Goal: Task Accomplishment & Management: Use online tool/utility

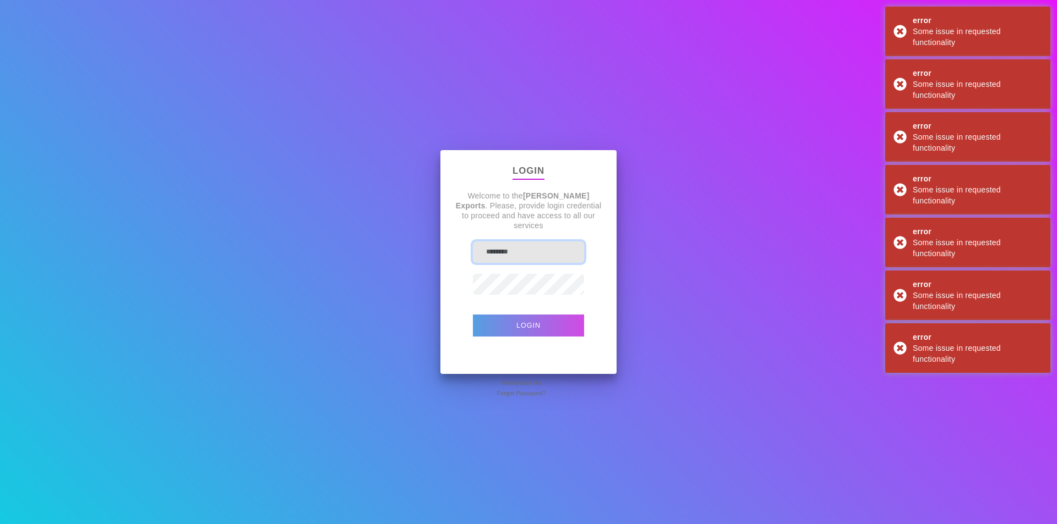
type input "**********"
click at [525, 332] on button "Login" at bounding box center [528, 326] width 111 height 22
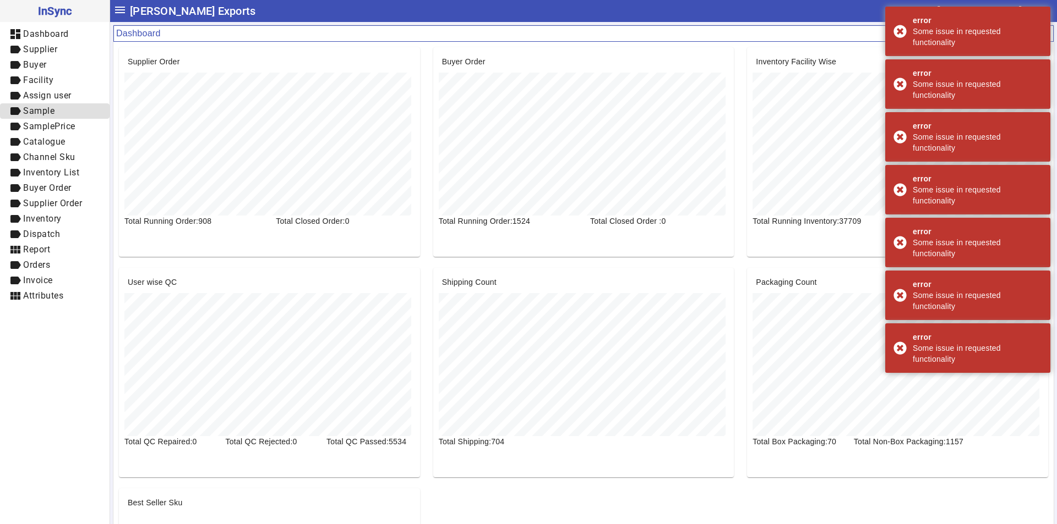
click at [49, 113] on span "Sample" at bounding box center [38, 111] width 31 height 10
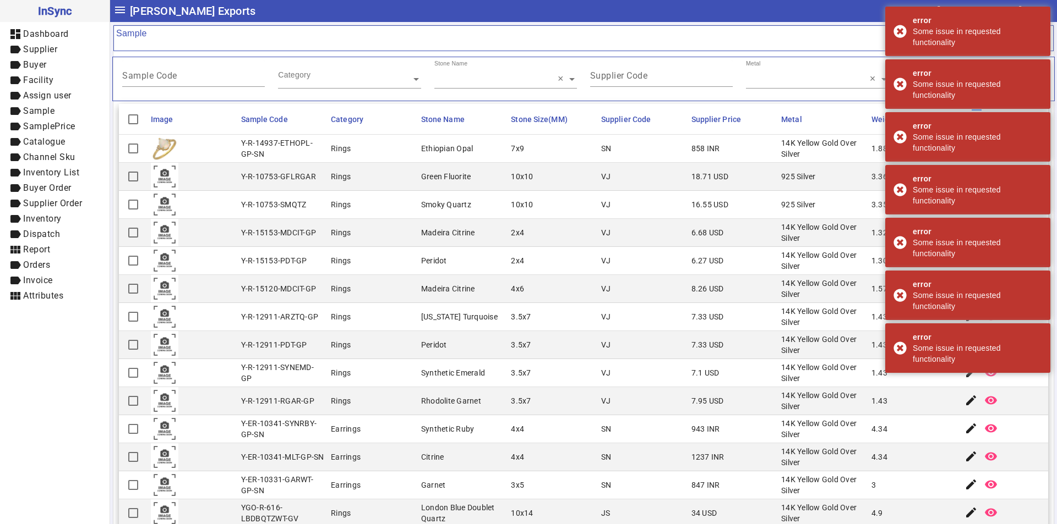
click at [151, 79] on mat-label "Sample Code" at bounding box center [149, 75] width 55 height 10
click at [151, 79] on input "Sample Code" at bounding box center [193, 77] width 143 height 9
paste input "********"
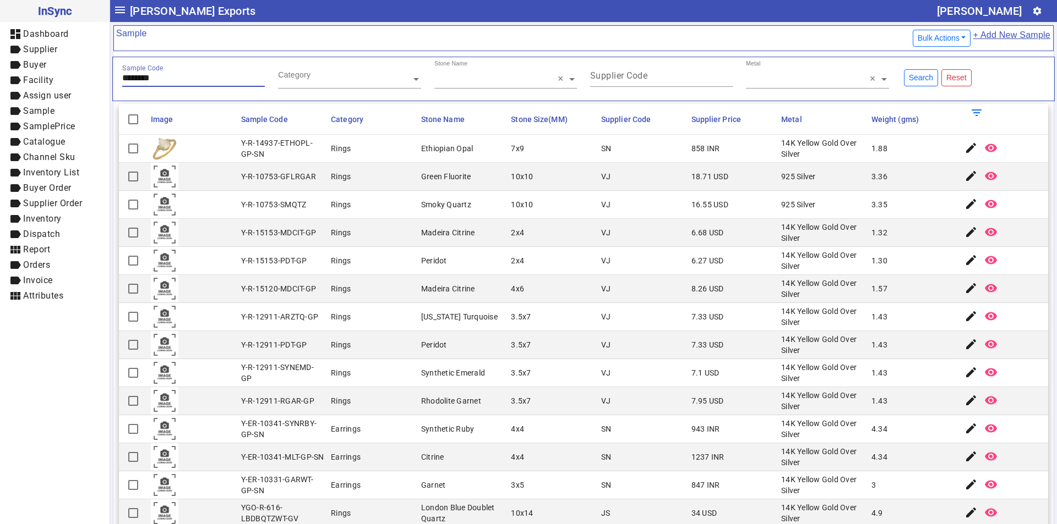
click at [129, 78] on input "********" at bounding box center [193, 77] width 143 height 9
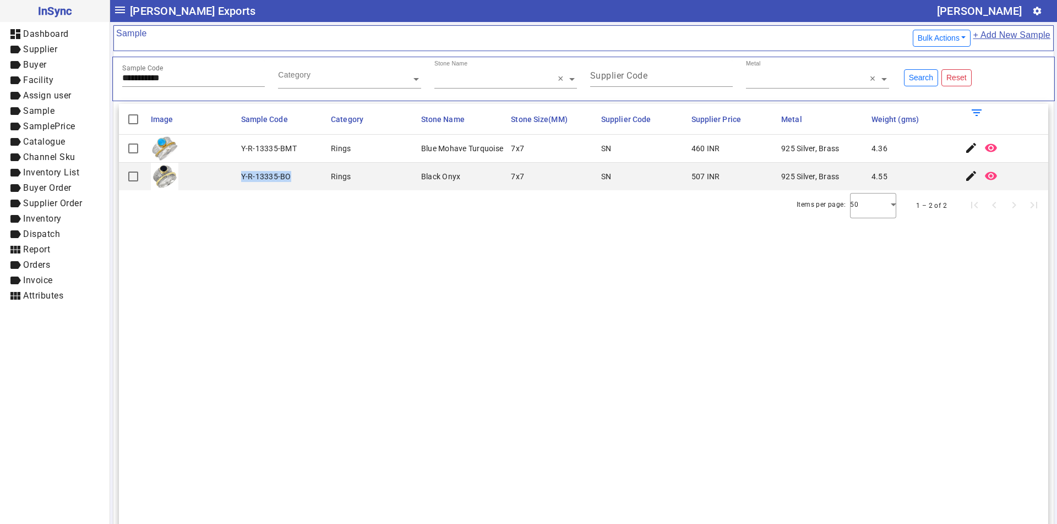
drag, startPoint x: 240, startPoint y: 177, endPoint x: 298, endPoint y: 177, distance: 57.2
click at [298, 177] on mat-cell "Y-R-13335-BO" at bounding box center [283, 177] width 90 height 28
copy div "Y-R-13335-BO"
drag, startPoint x: 192, startPoint y: 82, endPoint x: 31, endPoint y: 79, distance: 161.3
click at [30, 79] on mat-drawer-container "**********" at bounding box center [528, 262] width 1057 height 524
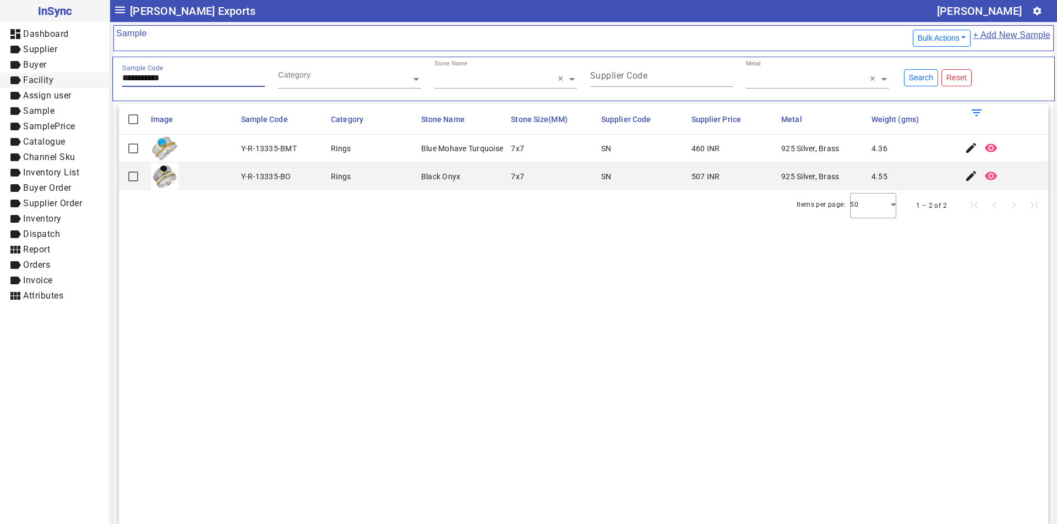
paste input "text"
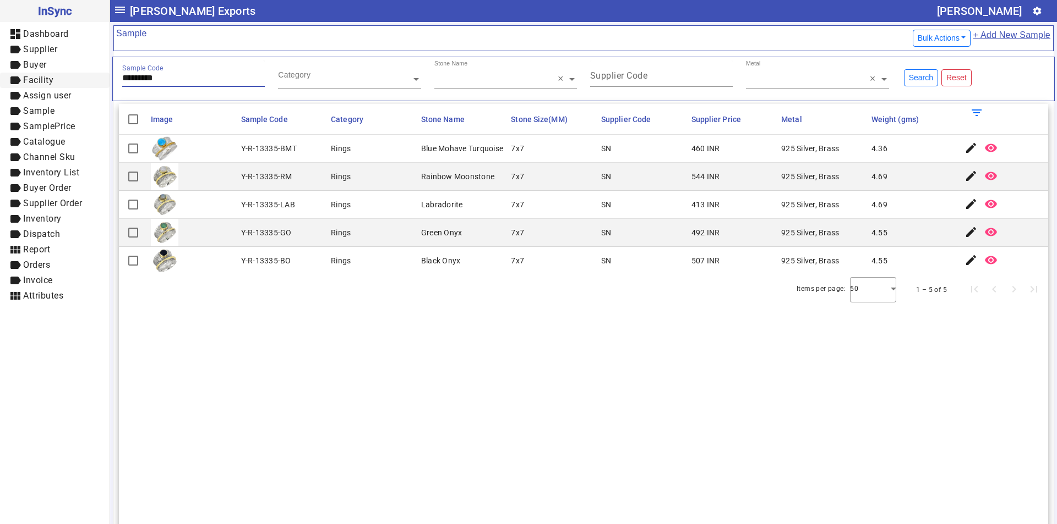
drag, startPoint x: 175, startPoint y: 75, endPoint x: 0, endPoint y: 81, distance: 175.1
click at [0, 81] on mat-drawer-container "InSync dashboard Dashboard label Supplier label Buyer label Facility label Assi…" at bounding box center [528, 262] width 1057 height 524
paste input "text"
click at [127, 80] on input "*******" at bounding box center [193, 77] width 143 height 9
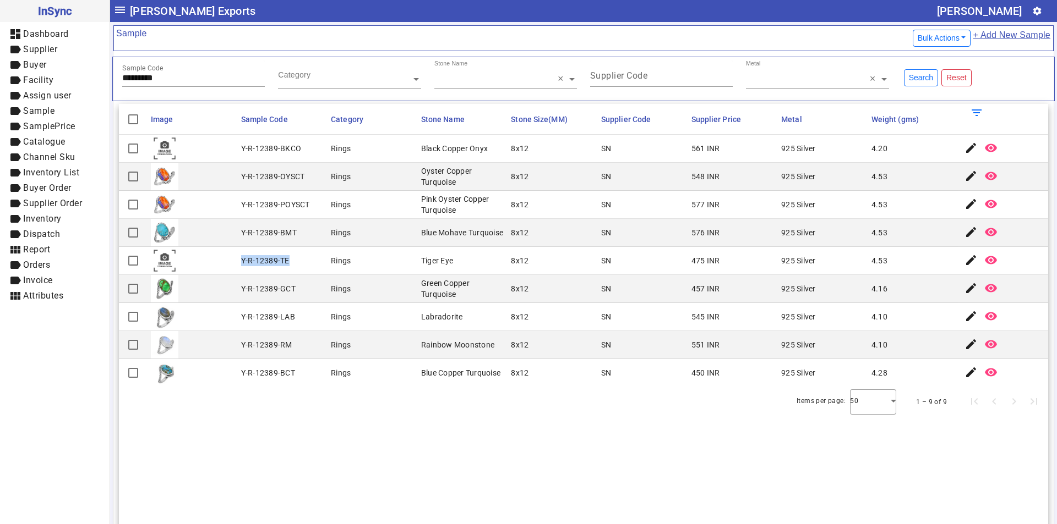
drag, startPoint x: 238, startPoint y: 260, endPoint x: 291, endPoint y: 267, distance: 53.3
click at [291, 267] on mat-cell "Y-R-12389-TE" at bounding box center [283, 261] width 90 height 28
copy div "Y-R-12389-TE"
drag, startPoint x: 189, startPoint y: 80, endPoint x: 34, endPoint y: 104, distance: 157.6
click at [34, 104] on mat-drawer-container "InSync dashboard Dashboard label Supplier label Buyer label Facility label Assi…" at bounding box center [528, 262] width 1057 height 524
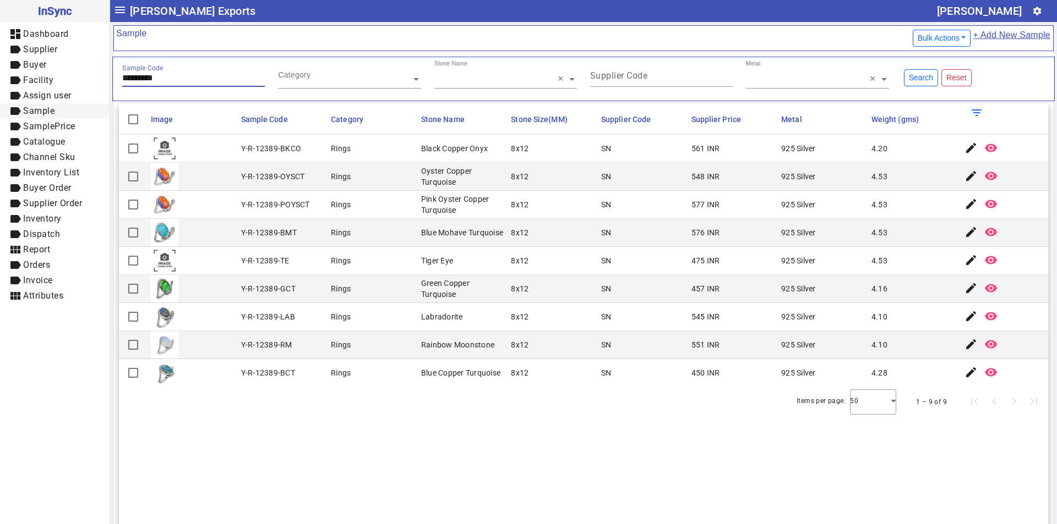
paste input "text"
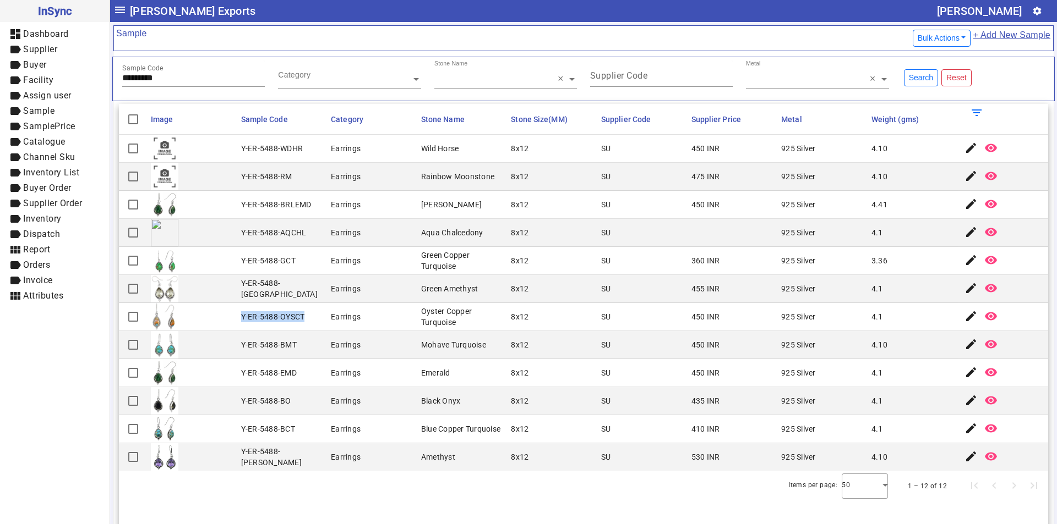
drag, startPoint x: 252, startPoint y: 319, endPoint x: 309, endPoint y: 319, distance: 56.7
click at [309, 319] on mat-cell "Y-ER-5488-OYSCT" at bounding box center [283, 317] width 90 height 28
copy div "Y-ER-5488-OYSCT"
drag, startPoint x: 175, startPoint y: 80, endPoint x: 6, endPoint y: 80, distance: 169.5
click at [1, 80] on mat-drawer-container "InSync dashboard Dashboard label Supplier label Buyer label Facility label Assi…" at bounding box center [528, 262] width 1057 height 524
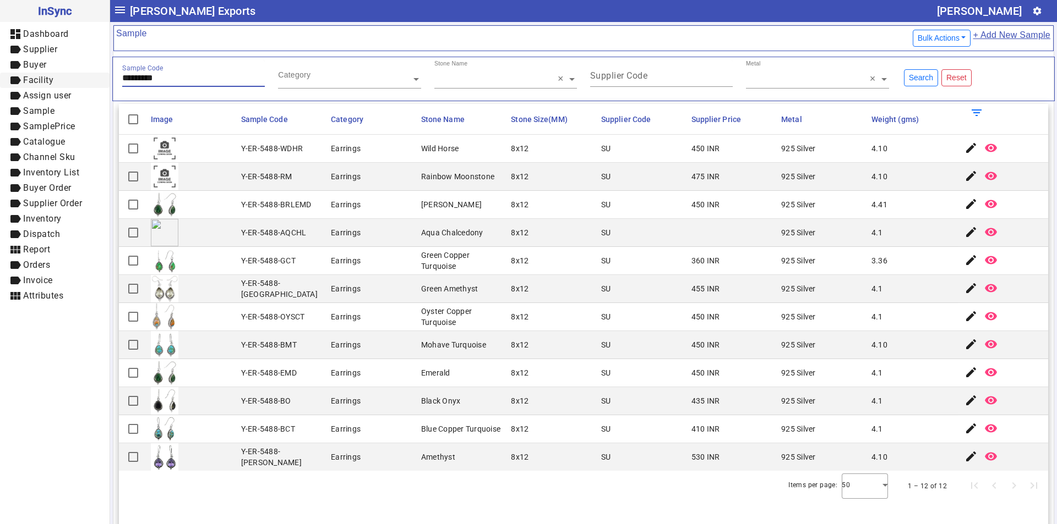
paste input "text"
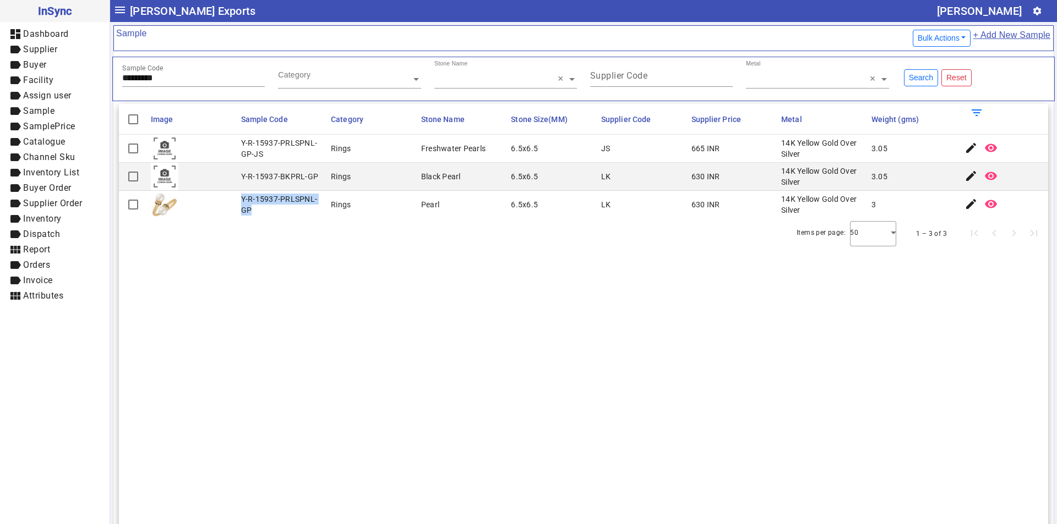
drag, startPoint x: 241, startPoint y: 199, endPoint x: 253, endPoint y: 211, distance: 16.7
click at [253, 211] on div "Y-R-15937-PRLSPNL-GP" at bounding box center [283, 205] width 84 height 22
copy div "Y-R-15937-PRLSPNL-GP"
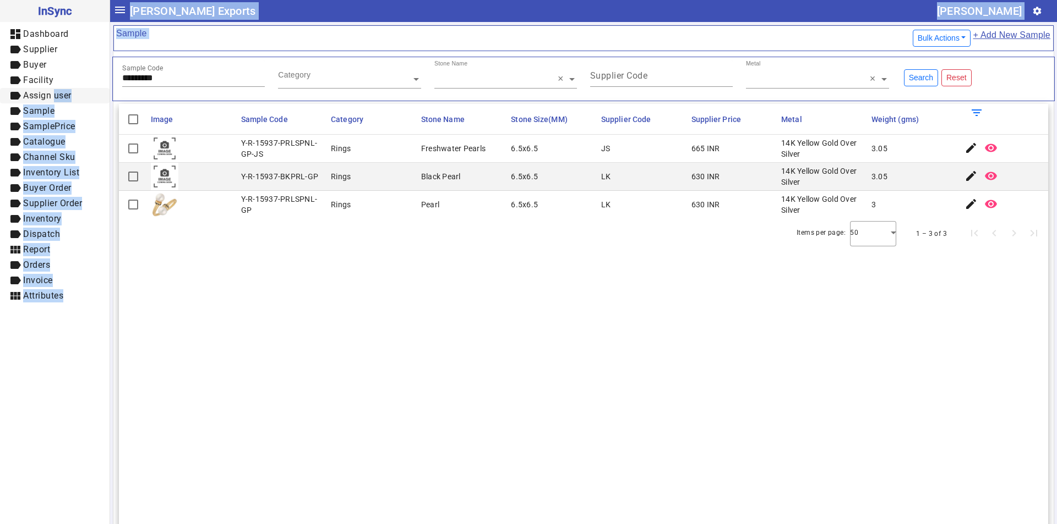
drag, startPoint x: 171, startPoint y: 73, endPoint x: 54, endPoint y: 90, distance: 117.4
click at [54, 90] on mat-drawer-container "InSync dashboard Dashboard label Supplier label Buyer label Facility label Assi…" at bounding box center [528, 262] width 1057 height 524
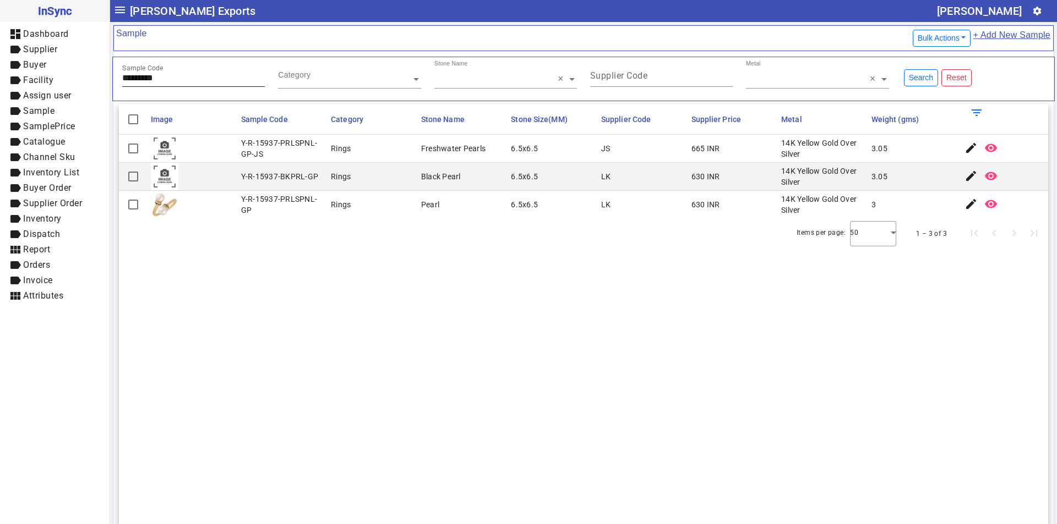
click at [168, 73] on input "*********" at bounding box center [193, 77] width 143 height 9
drag, startPoint x: 174, startPoint y: 74, endPoint x: 57, endPoint y: 76, distance: 117.2
click at [57, 76] on mat-drawer-container "InSync dashboard Dashboard label Supplier label Buyer label Facility label Assi…" at bounding box center [528, 262] width 1057 height 524
paste input "text"
type input "*********"
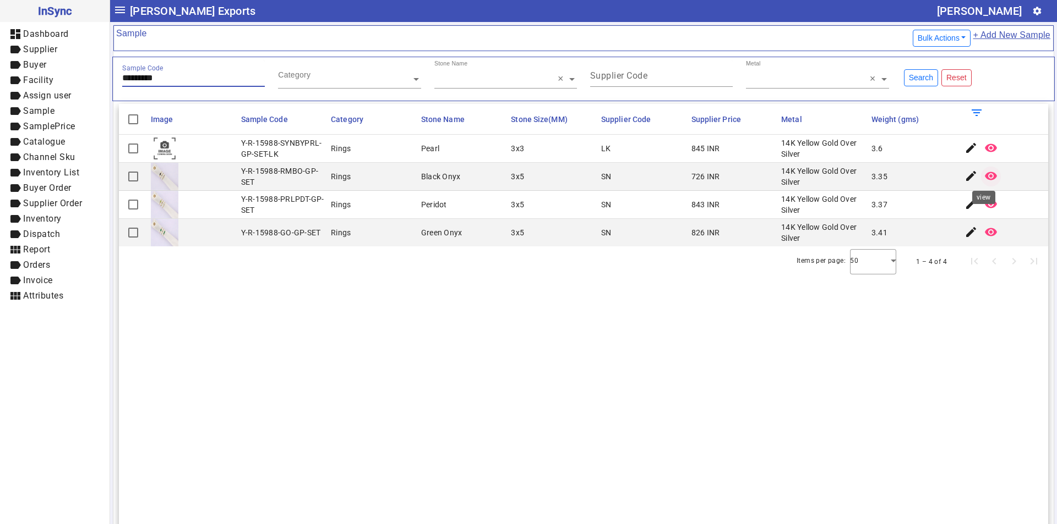
click at [984, 175] on mat-icon "remove_red_eye" at bounding box center [990, 176] width 13 height 13
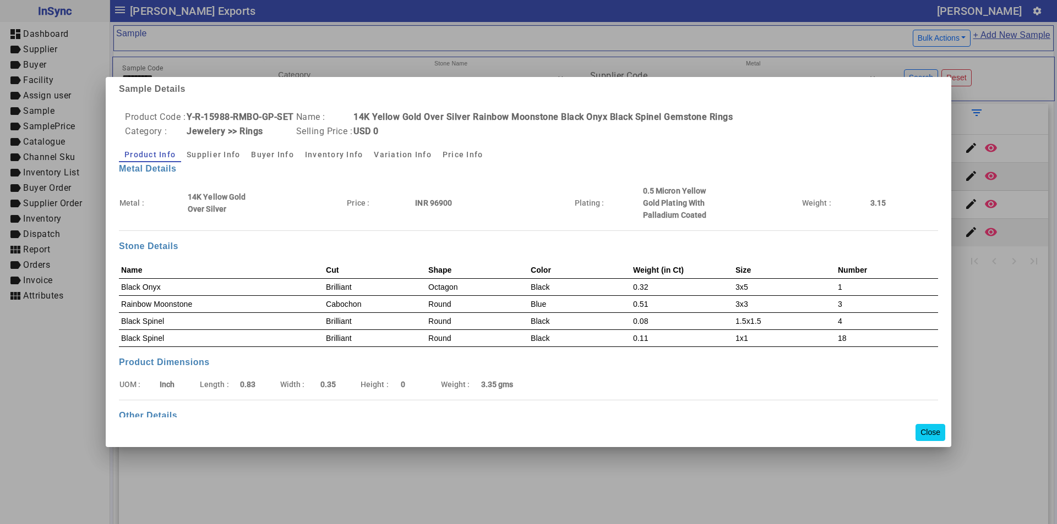
click at [927, 434] on button "Close" at bounding box center [930, 432] width 30 height 17
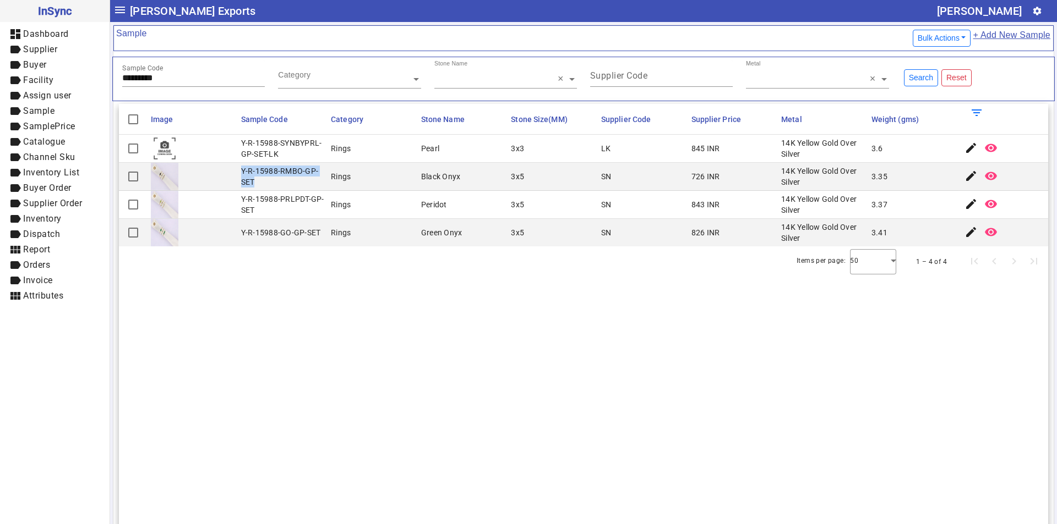
drag, startPoint x: 242, startPoint y: 171, endPoint x: 260, endPoint y: 186, distance: 24.2
click at [260, 186] on div "Y-R-15988-RMBO-GP-SET" at bounding box center [283, 177] width 84 height 22
copy div "Y-R-15988-RMBO-GP-SET"
drag, startPoint x: 178, startPoint y: 77, endPoint x: 63, endPoint y: 103, distance: 117.4
click at [63, 103] on mat-drawer-container "InSync dashboard Dashboard label Supplier label Buyer label Facility label Assi…" at bounding box center [528, 262] width 1057 height 524
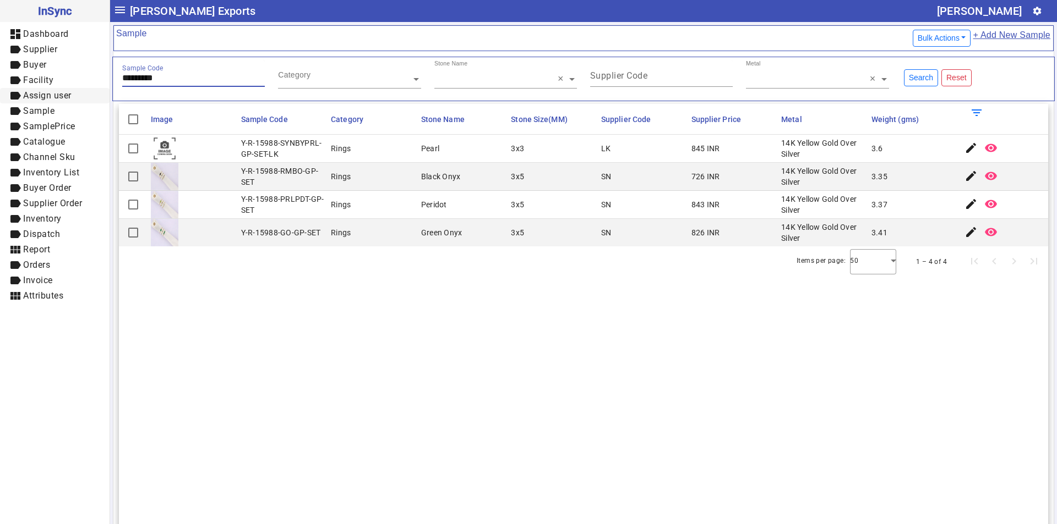
paste input "text"
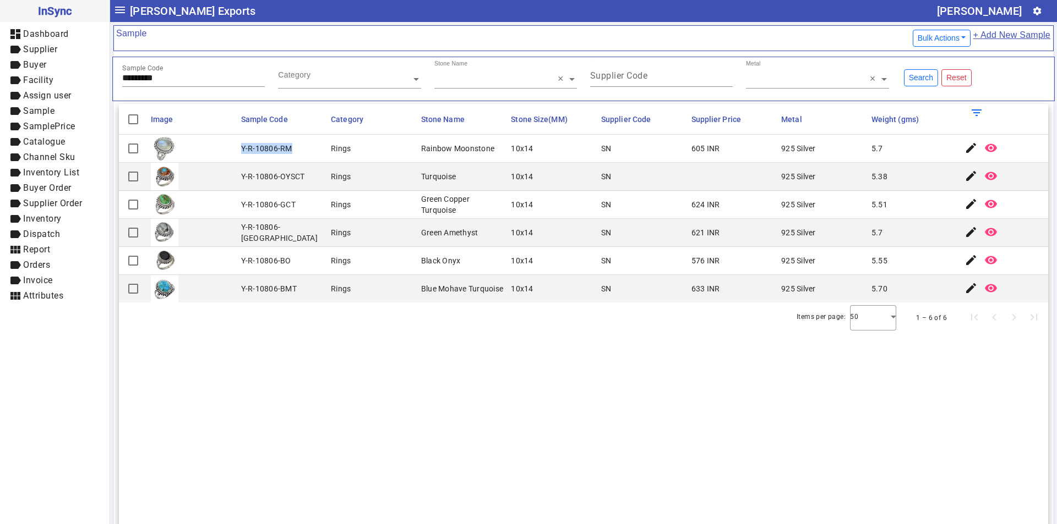
drag, startPoint x: 240, startPoint y: 149, endPoint x: 289, endPoint y: 149, distance: 49.0
click at [289, 149] on div "Y-R-10806-RM" at bounding box center [266, 148] width 51 height 11
copy div "Y-R-10806-RM"
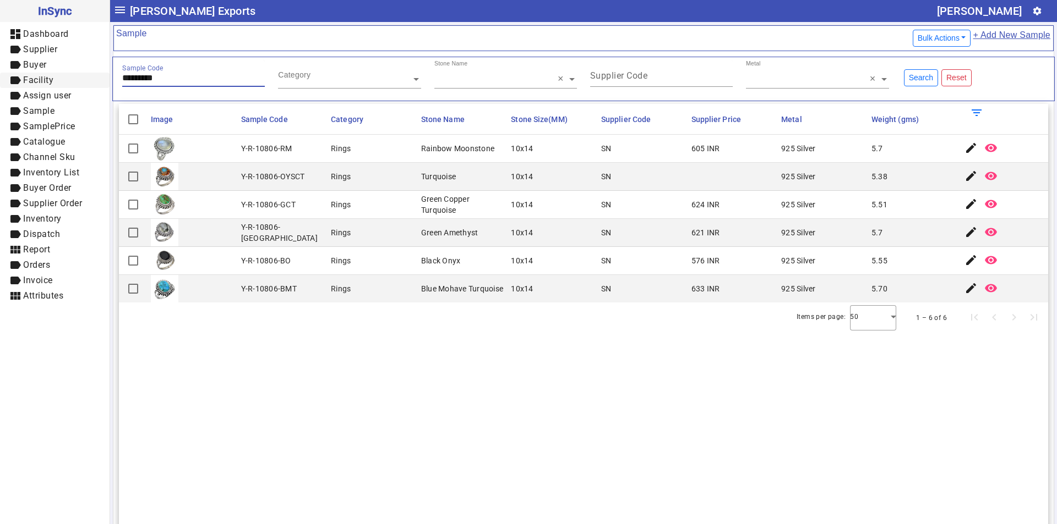
drag, startPoint x: 175, startPoint y: 80, endPoint x: 74, endPoint y: 80, distance: 101.3
click at [74, 80] on mat-drawer-container "InSync dashboard Dashboard label Supplier label Buyer label Facility label Assi…" at bounding box center [528, 262] width 1057 height 524
paste input "text"
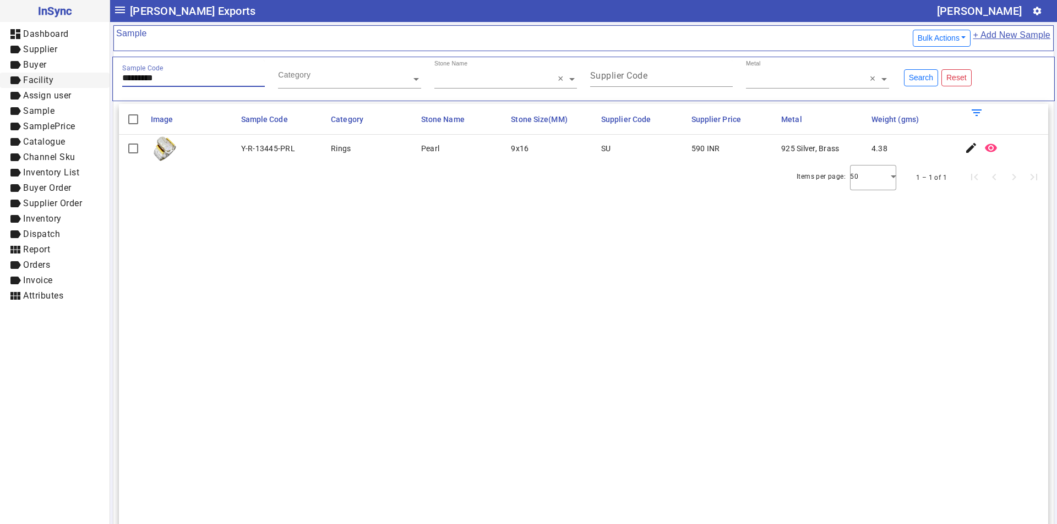
drag, startPoint x: 174, startPoint y: 75, endPoint x: 84, endPoint y: 75, distance: 90.3
click at [84, 75] on mat-drawer-container "InSync dashboard Dashboard label Supplier label Buyer label Facility label Assi…" at bounding box center [528, 262] width 1057 height 524
paste input "text"
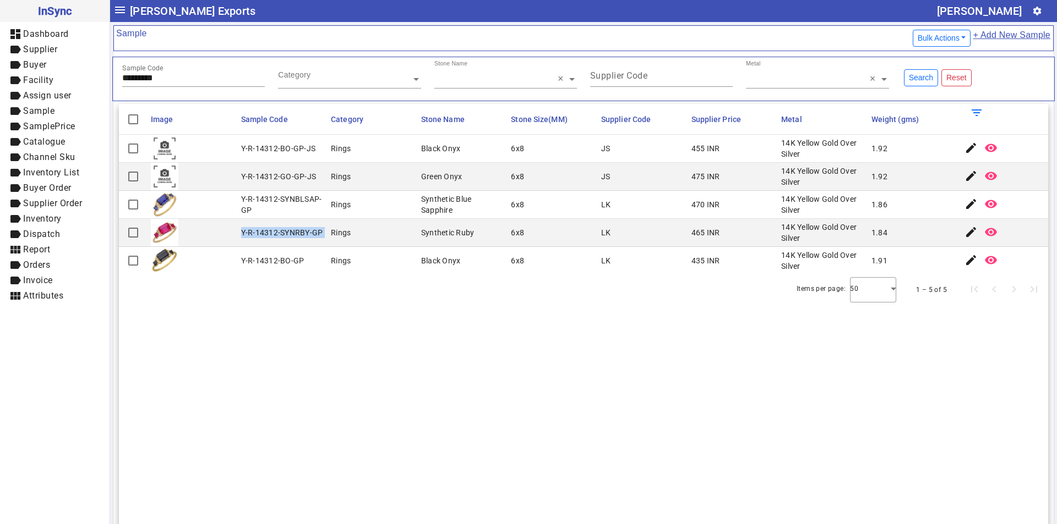
drag, startPoint x: 247, startPoint y: 233, endPoint x: 329, endPoint y: 233, distance: 82.5
click at [329, 233] on mat-row "Y-R-14312-SYNRBY-GP Rings Synthetic Ruby 6x8 LK 465 INR 14K Yellow Gold Over Si…" at bounding box center [583, 233] width 929 height 28
copy div "Y-R-14312-SYNRBY-GP"
drag, startPoint x: 169, startPoint y: 78, endPoint x: 100, endPoint y: 78, distance: 68.8
click at [100, 78] on mat-drawer-container "InSync dashboard Dashboard label Supplier label Buyer label Facility label Assi…" at bounding box center [528, 262] width 1057 height 524
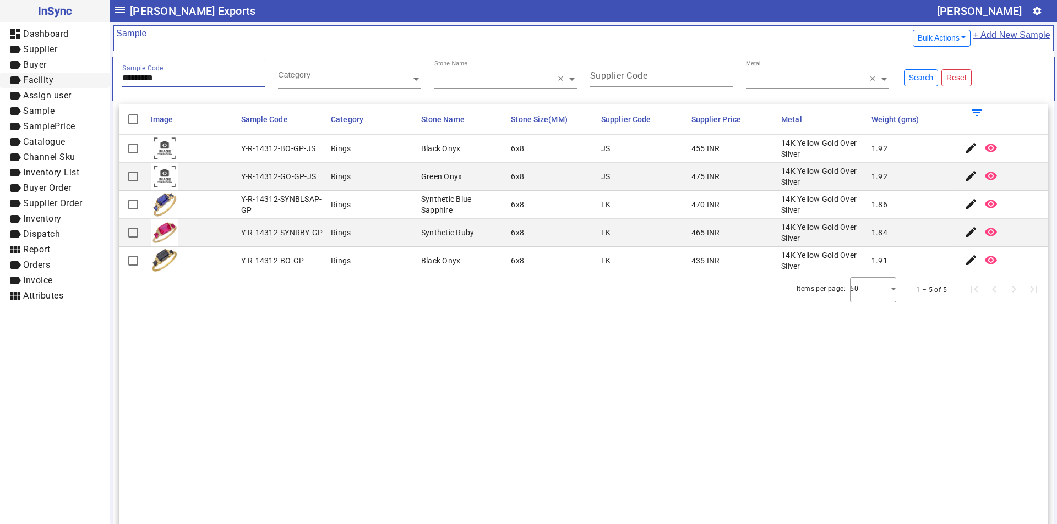
paste input "text"
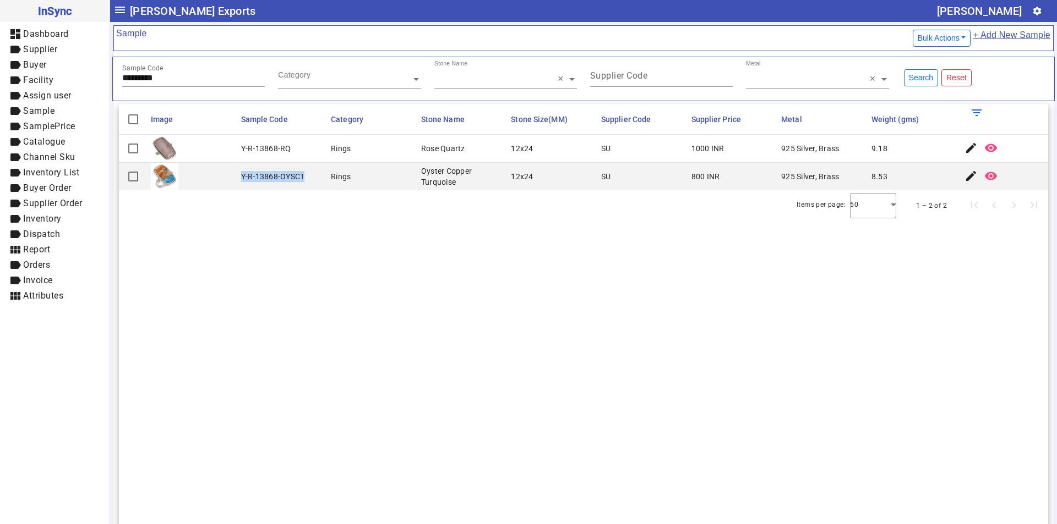
drag, startPoint x: 238, startPoint y: 176, endPoint x: 304, endPoint y: 182, distance: 66.3
click at [304, 182] on mat-cell "Y-R-13868-OYSCT" at bounding box center [283, 177] width 90 height 28
copy div "Y-R-13868-OYSCT"
drag, startPoint x: 204, startPoint y: 78, endPoint x: 7, endPoint y: 78, distance: 196.5
click at [7, 78] on mat-drawer-container "InSync dashboard Dashboard label Supplier label Buyer label Facility label Assi…" at bounding box center [528, 262] width 1057 height 524
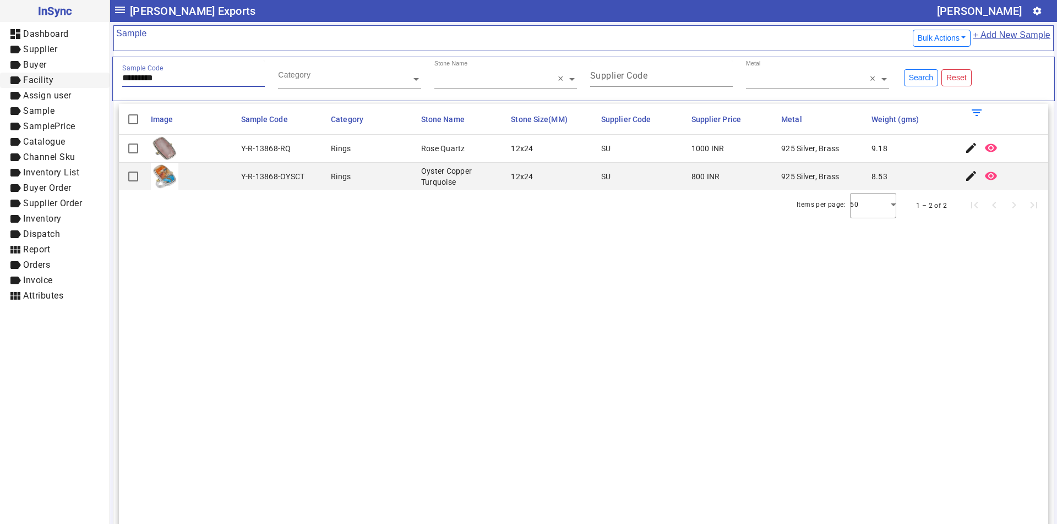
paste input "text"
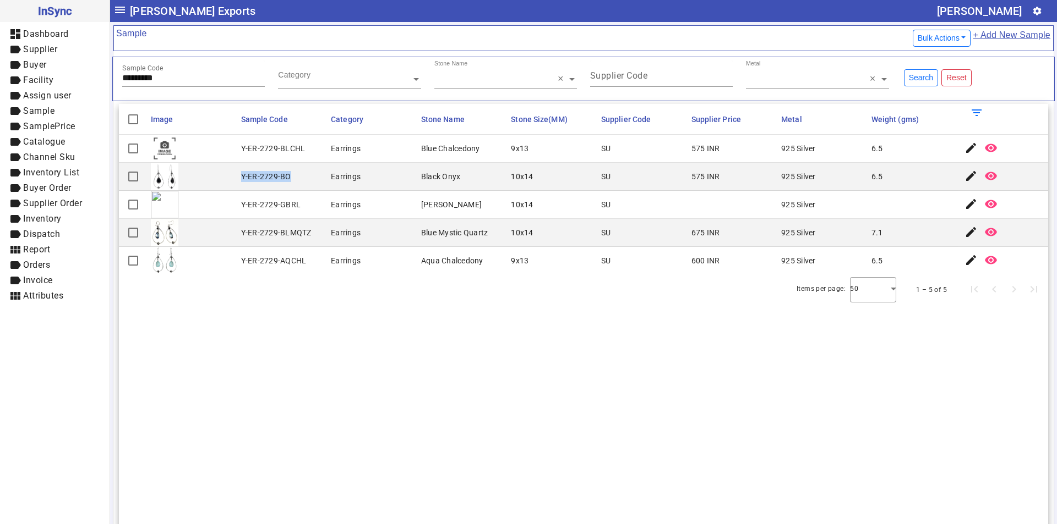
drag, startPoint x: 241, startPoint y: 178, endPoint x: 293, endPoint y: 178, distance: 52.3
click at [293, 178] on mat-cell "Y-ER-2729-BO" at bounding box center [283, 177] width 90 height 28
drag, startPoint x: 194, startPoint y: 81, endPoint x: 34, endPoint y: 82, distance: 159.6
click at [34, 82] on mat-drawer-container "InSync dashboard Dashboard label Supplier label Buyer label Facility label Assi…" at bounding box center [528, 262] width 1057 height 524
paste input "text"
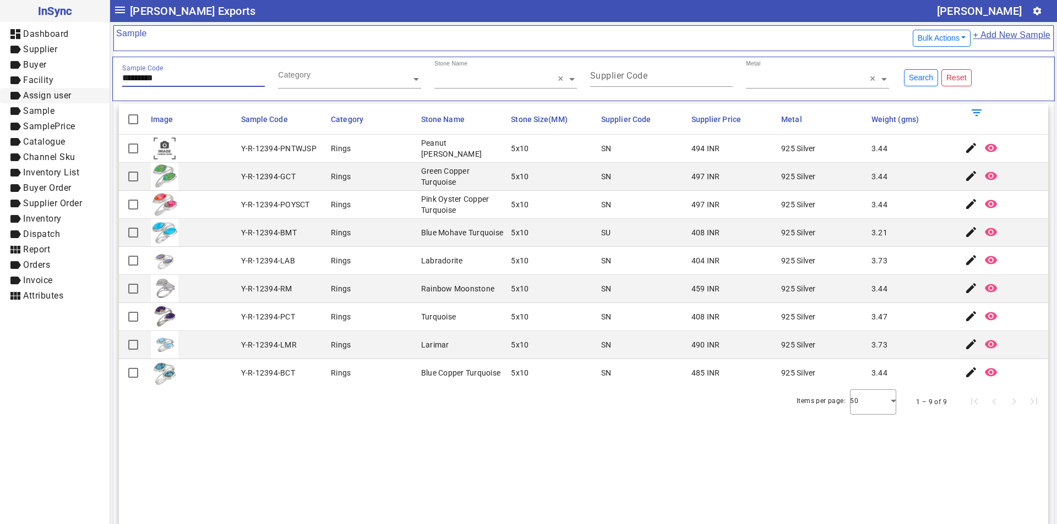
drag, startPoint x: 173, startPoint y: 76, endPoint x: 1, endPoint y: 96, distance: 173.9
click at [1, 96] on mat-drawer-container "InSync dashboard Dashboard label Supplier label Buyer label Facility label Assi…" at bounding box center [528, 262] width 1057 height 524
paste input "text"
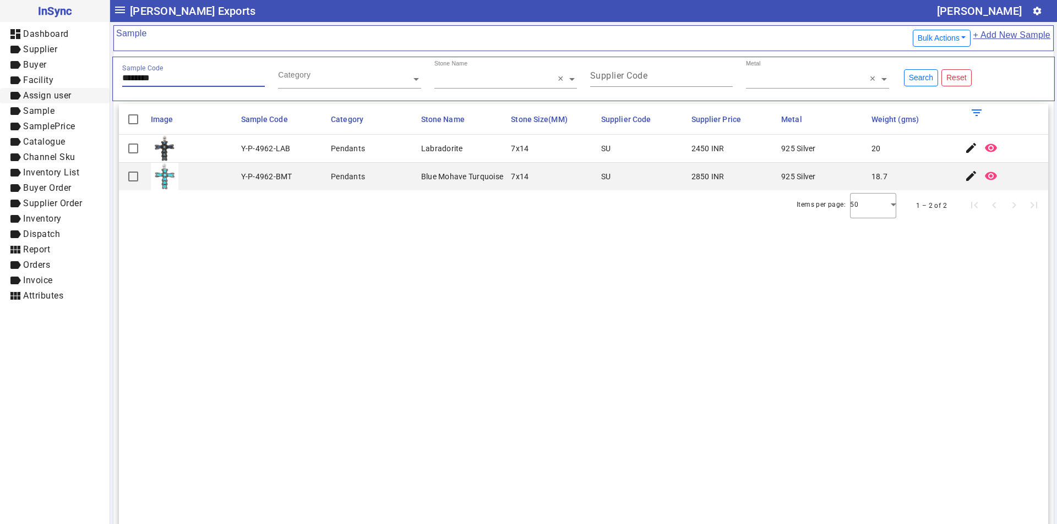
drag, startPoint x: 179, startPoint y: 77, endPoint x: 45, endPoint y: 94, distance: 135.3
click at [43, 96] on mat-drawer-container "InSync dashboard Dashboard label Supplier label Buyer label Facility label Assi…" at bounding box center [528, 262] width 1057 height 524
paste input "text"
type input "*********"
drag, startPoint x: 240, startPoint y: 174, endPoint x: 326, endPoint y: 179, distance: 86.0
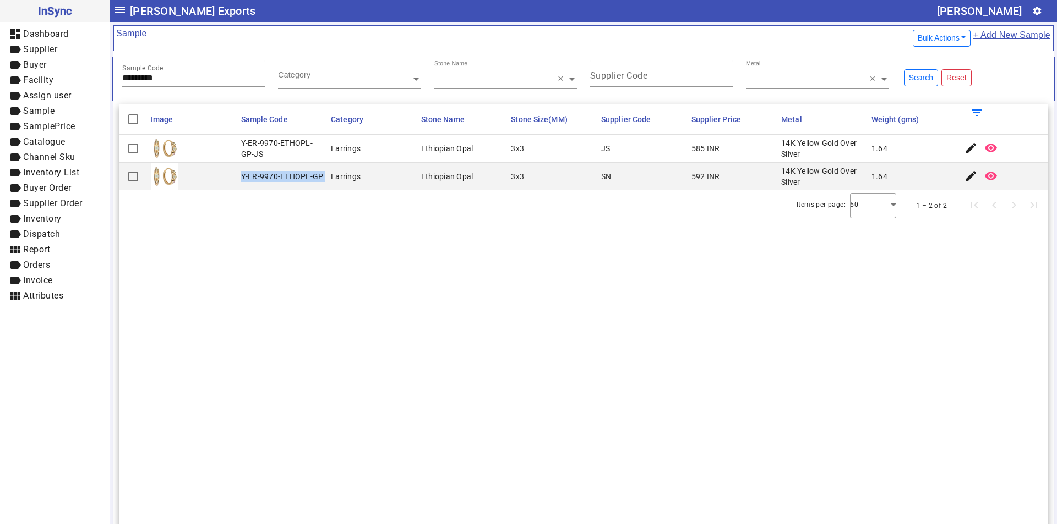
click at [326, 179] on mat-row "Y-ER-9970-ETHOPL-GP Earrings Ethiopian Opal 3x3 SN 592 INR 14K Yellow Gold Over…" at bounding box center [583, 177] width 929 height 28
click at [56, 188] on span "Buyer Order" at bounding box center [47, 188] width 48 height 10
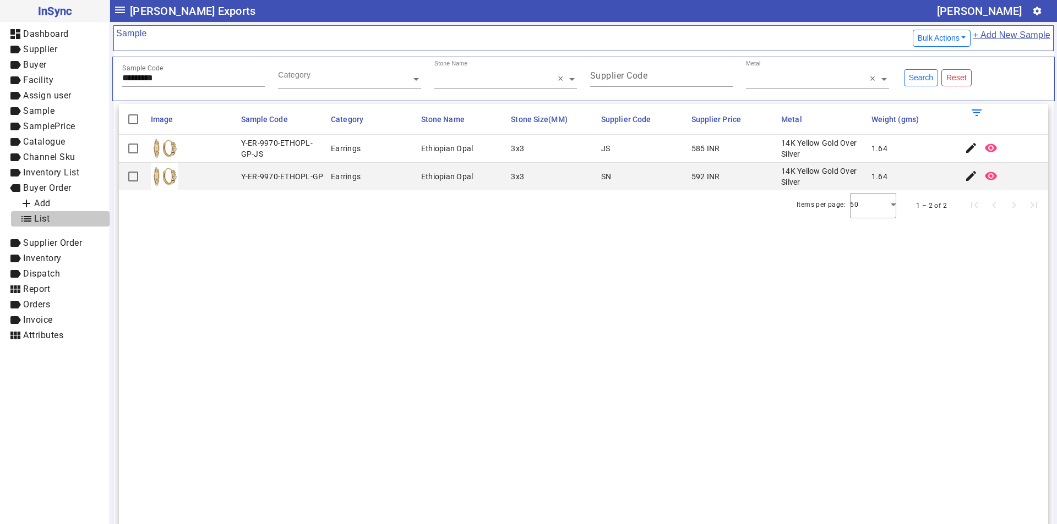
click at [54, 218] on span "list List" at bounding box center [60, 219] width 81 height 14
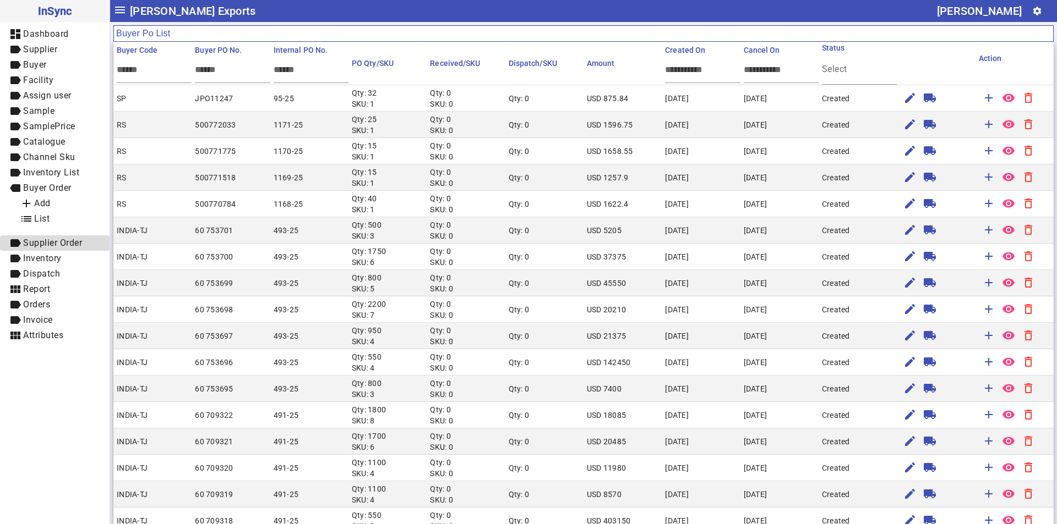
click at [53, 243] on span "Supplier Order" at bounding box center [52, 243] width 59 height 10
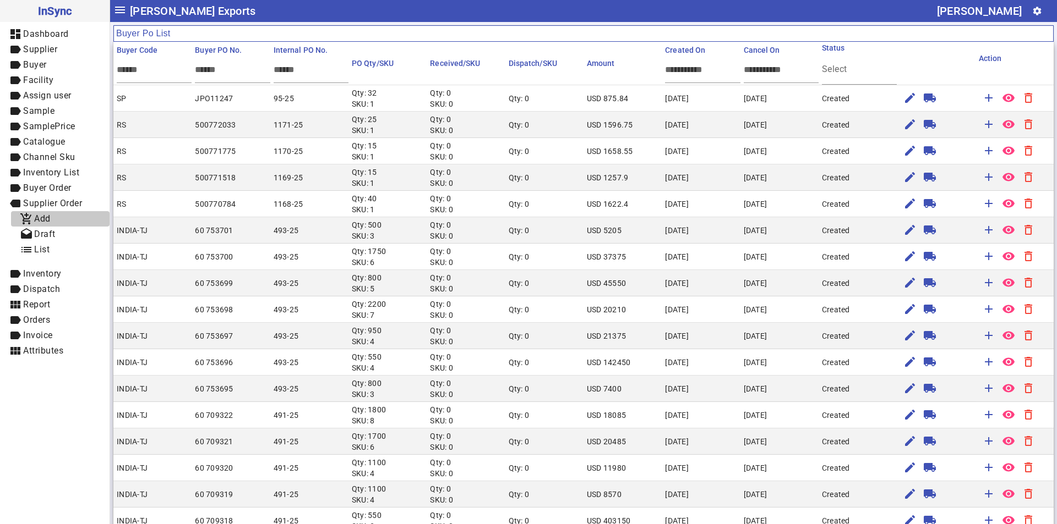
click at [44, 224] on span "add_shopping_cart Add" at bounding box center [60, 219] width 81 height 14
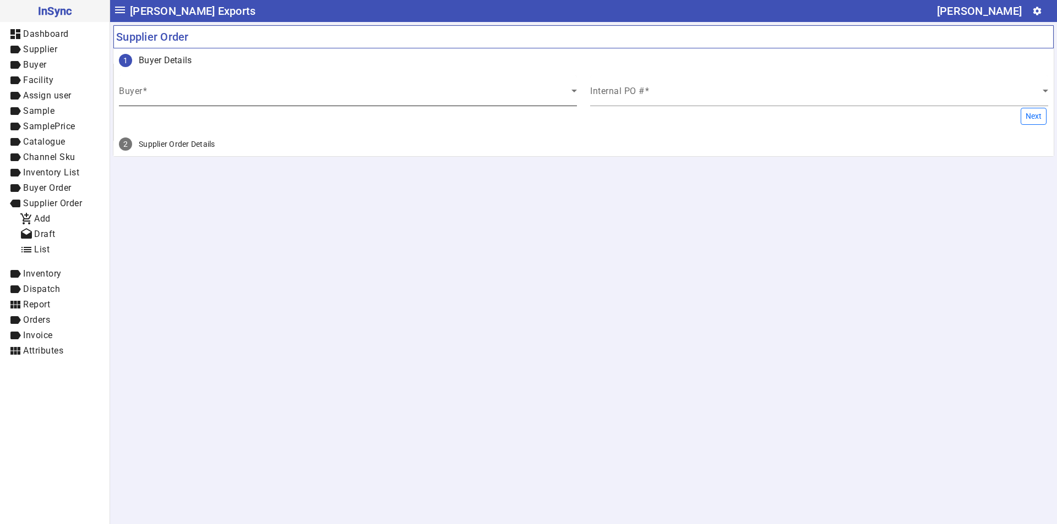
click at [178, 100] on span at bounding box center [345, 95] width 452 height 13
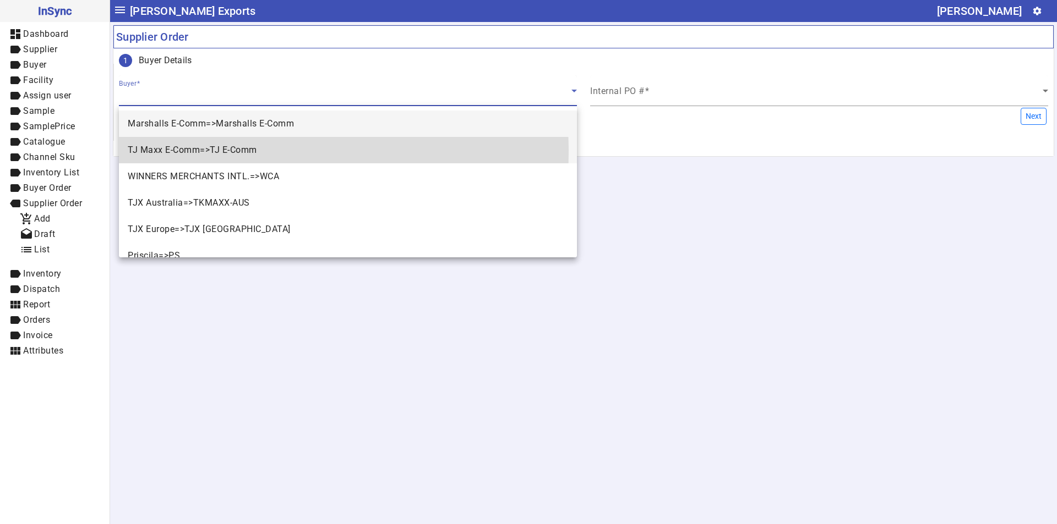
click at [173, 150] on span "TJ Maxx E-Comm=>TJ E-Comm" at bounding box center [192, 150] width 129 height 13
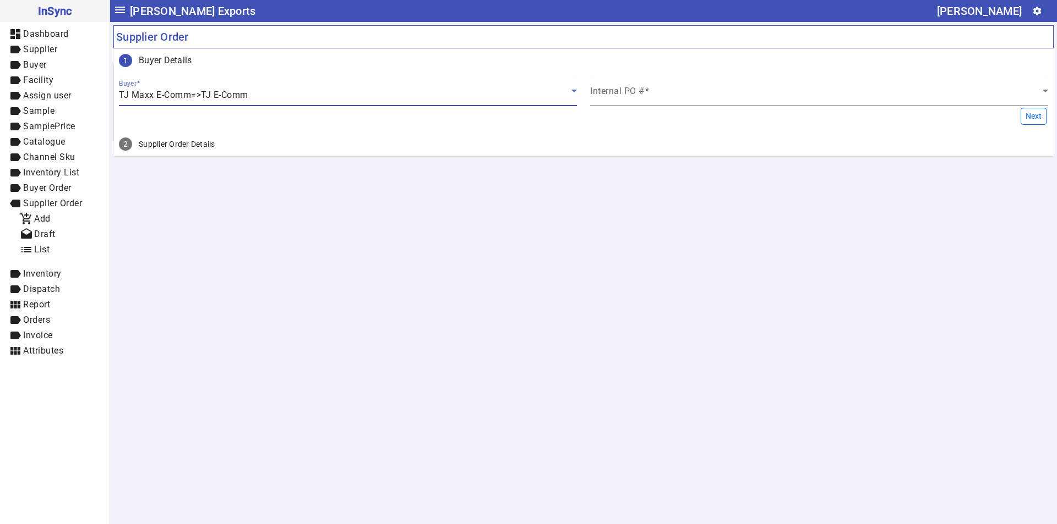
click at [617, 86] on mat-label "Internal PO #" at bounding box center [617, 91] width 54 height 10
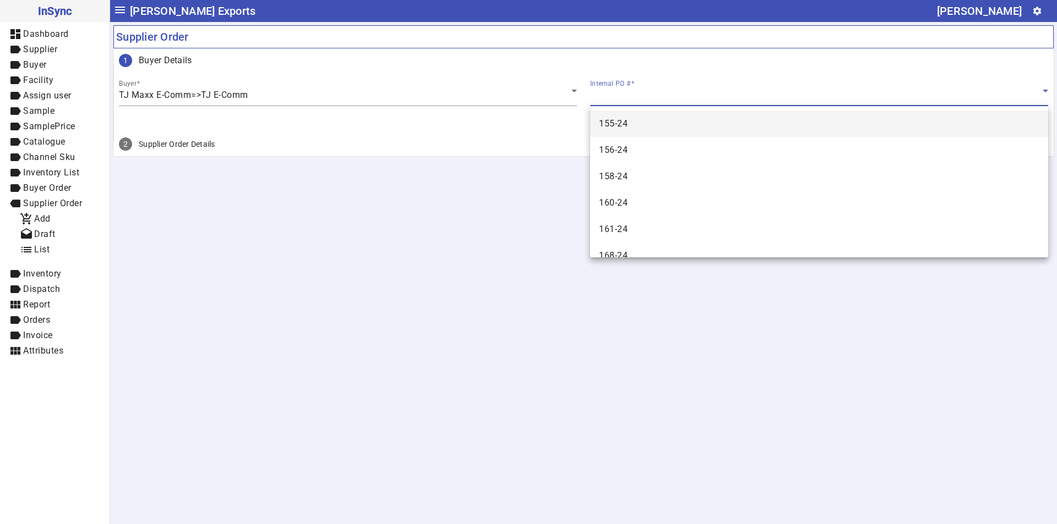
click at [617, 112] on mat-option "155-24" at bounding box center [819, 124] width 458 height 26
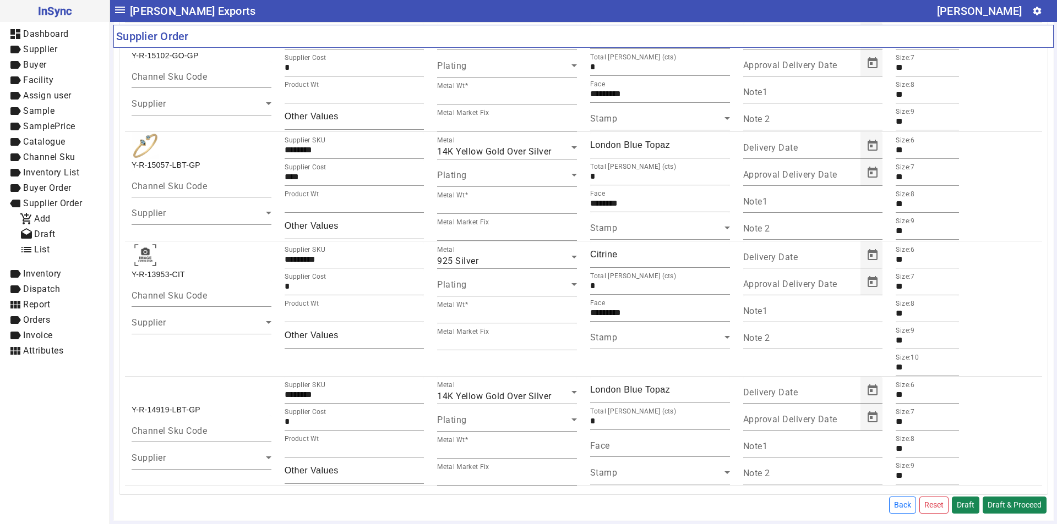
scroll to position [3235, 0]
click at [52, 232] on span "Draft" at bounding box center [44, 234] width 21 height 10
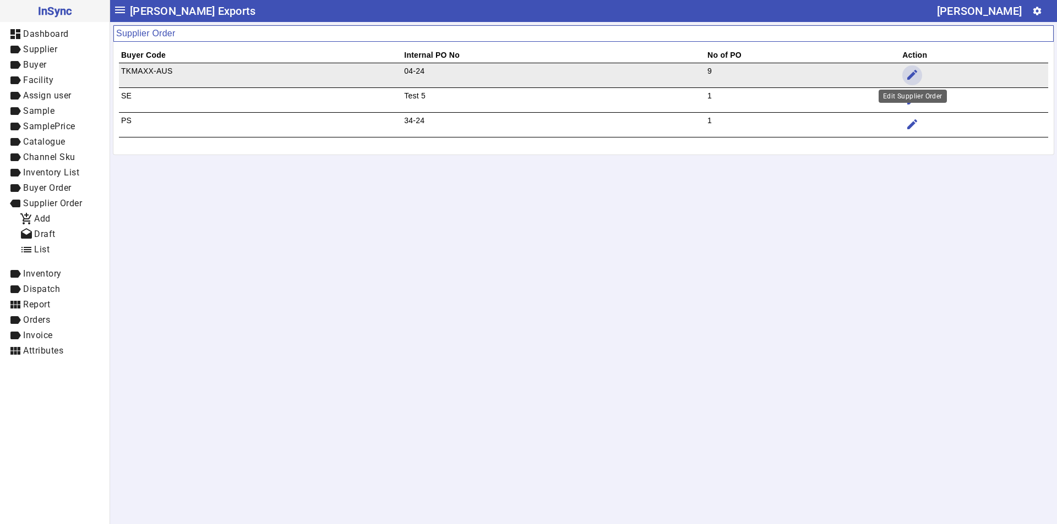
click at [915, 72] on mat-icon "edit" at bounding box center [911, 74] width 13 height 13
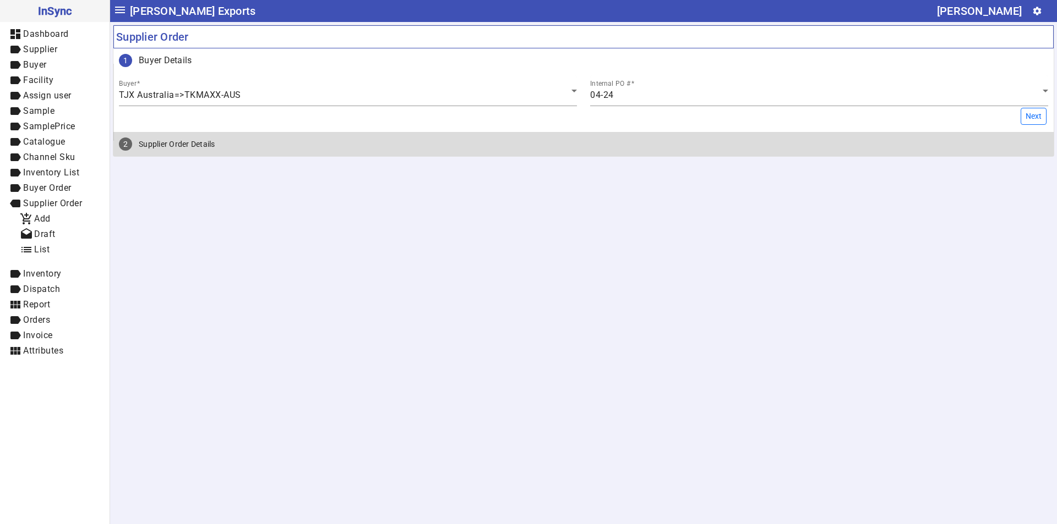
click at [440, 152] on mat-step-header "2 Supplier Order Details" at bounding box center [583, 144] width 940 height 24
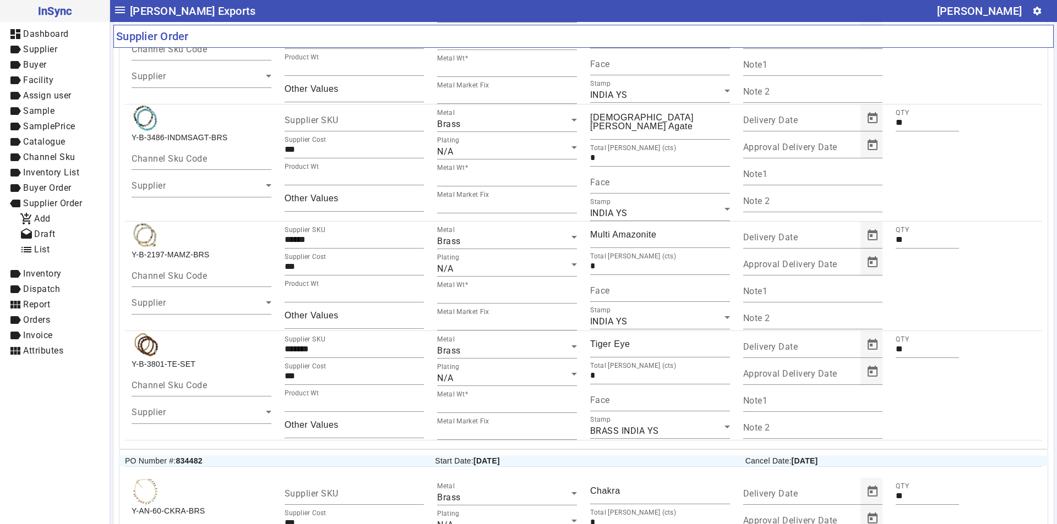
scroll to position [5472, 0]
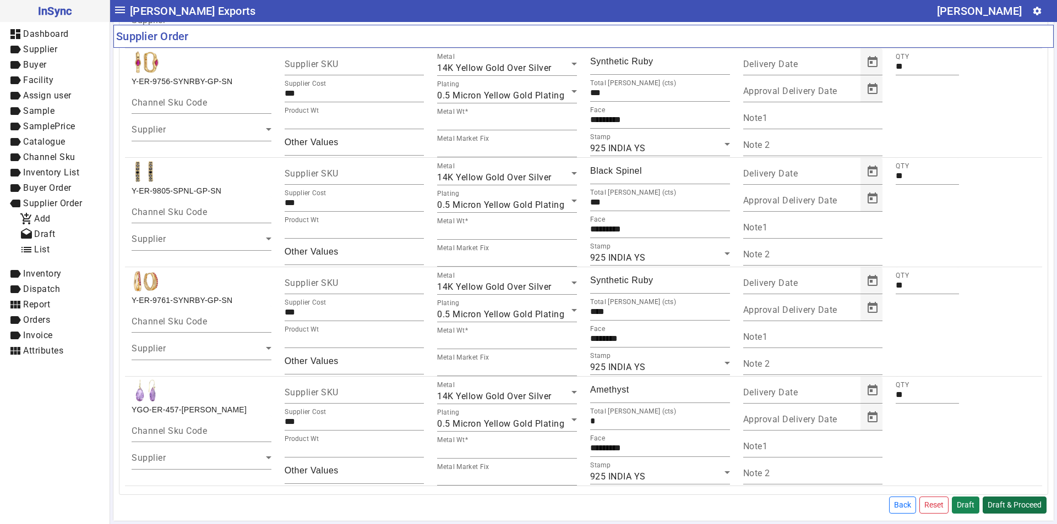
click at [1025, 508] on button "Draft & Proceed" at bounding box center [1014, 505] width 64 height 17
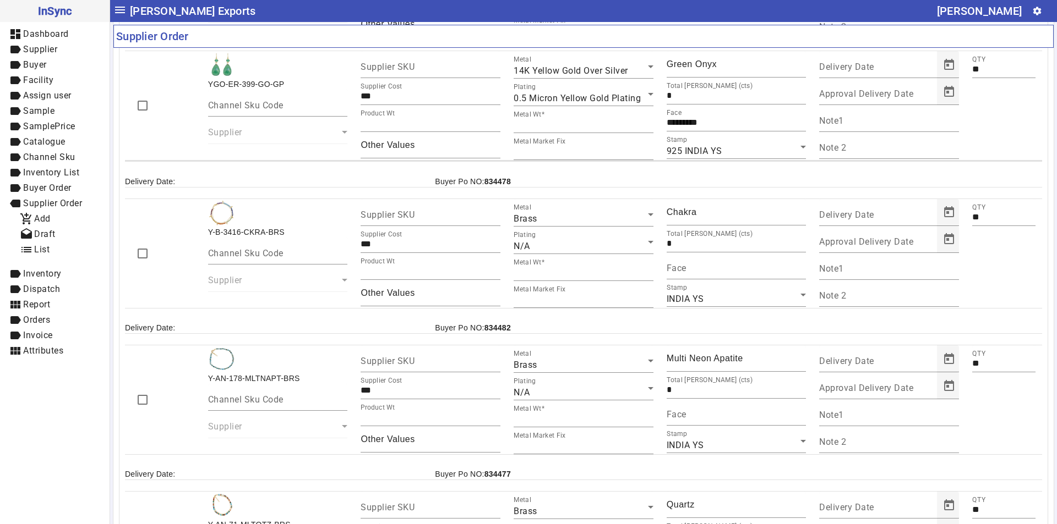
scroll to position [0, 0]
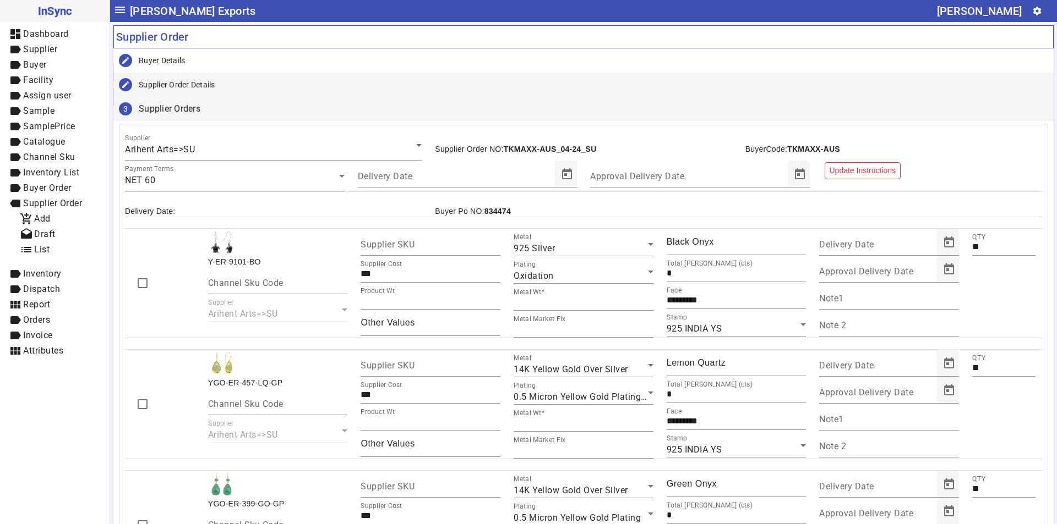
click at [205, 83] on div "Supplier Order Details" at bounding box center [177, 84] width 76 height 11
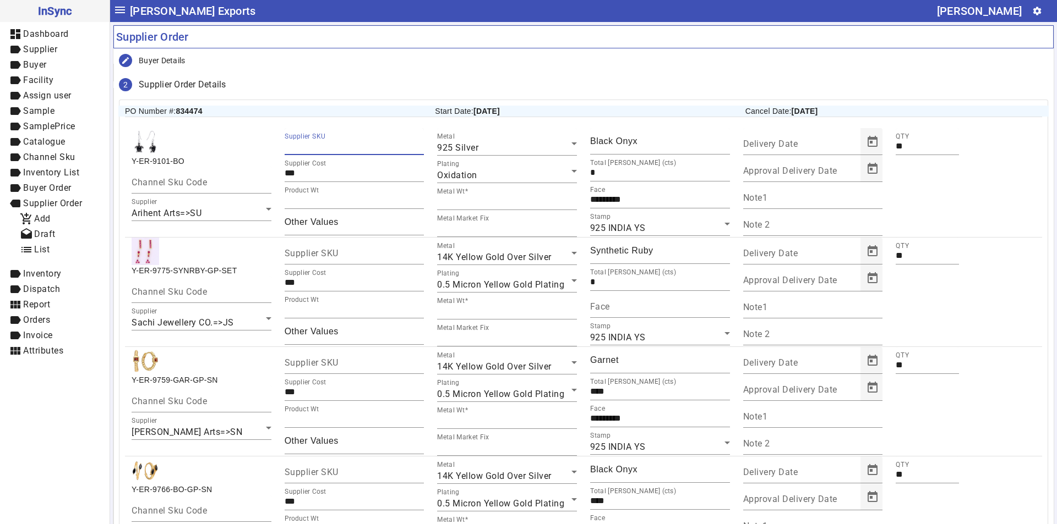
click at [398, 147] on input "Supplier SKU" at bounding box center [355, 145] width 140 height 9
click at [532, 146] on div "925 Silver" at bounding box center [504, 147] width 134 height 13
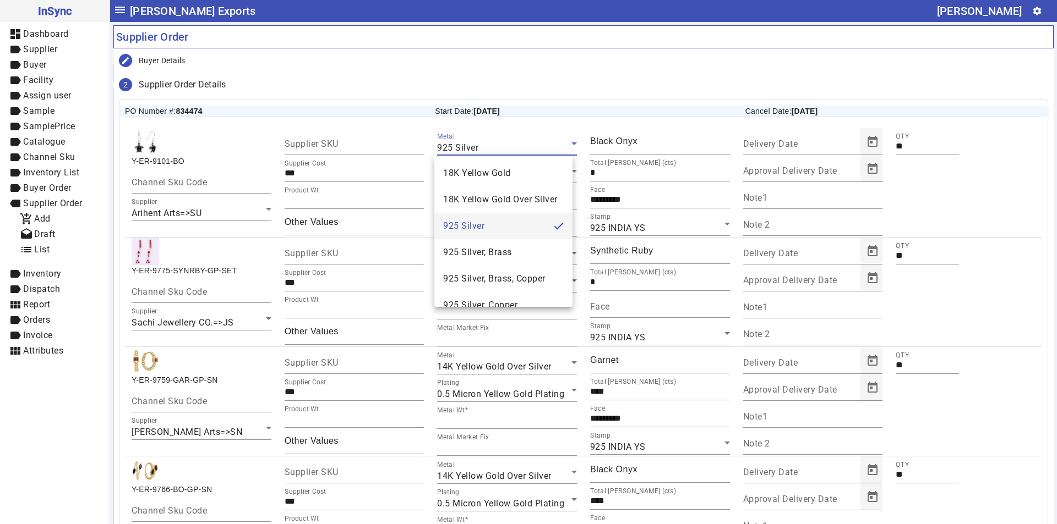
click at [532, 146] on div at bounding box center [528, 262] width 1057 height 524
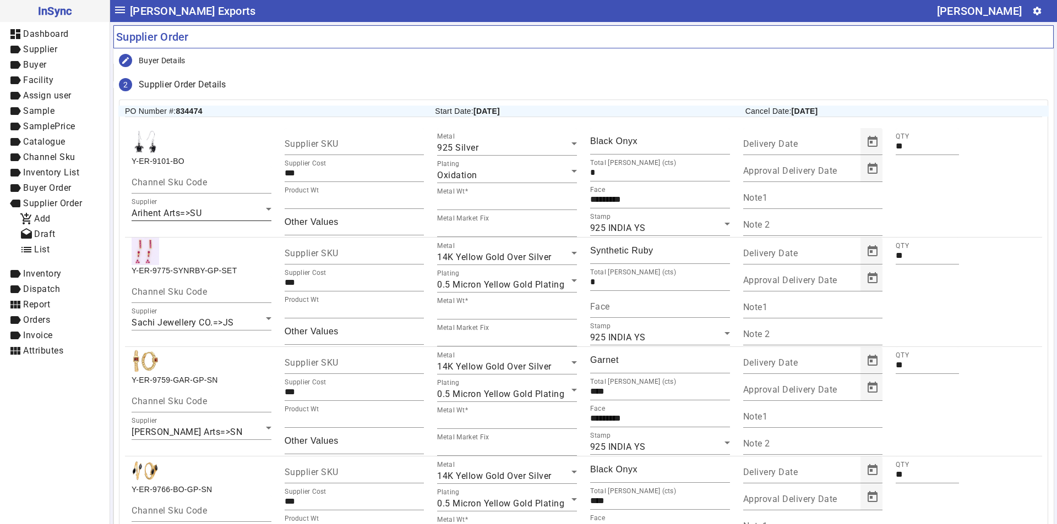
click at [214, 216] on div "Arihent Arts=>SU" at bounding box center [199, 213] width 134 height 13
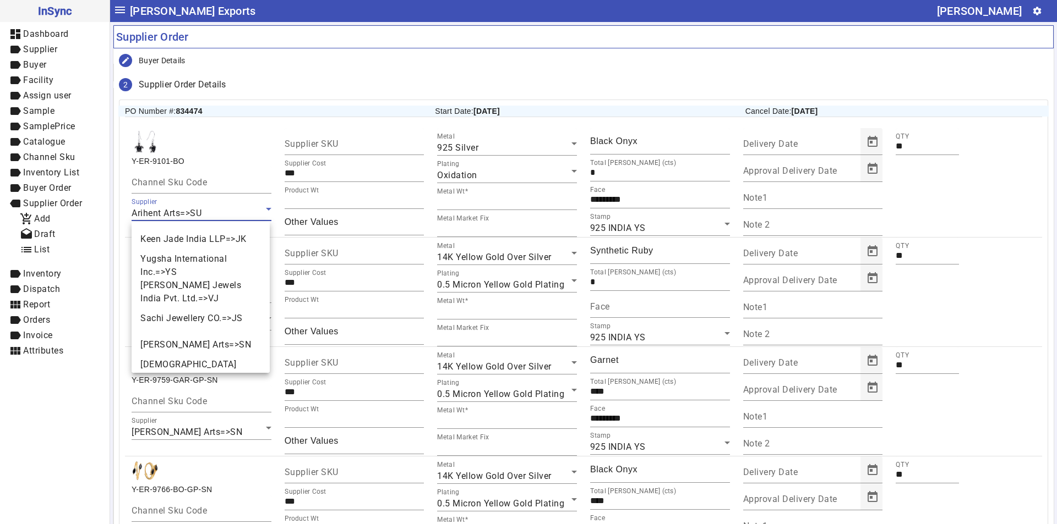
scroll to position [38, 0]
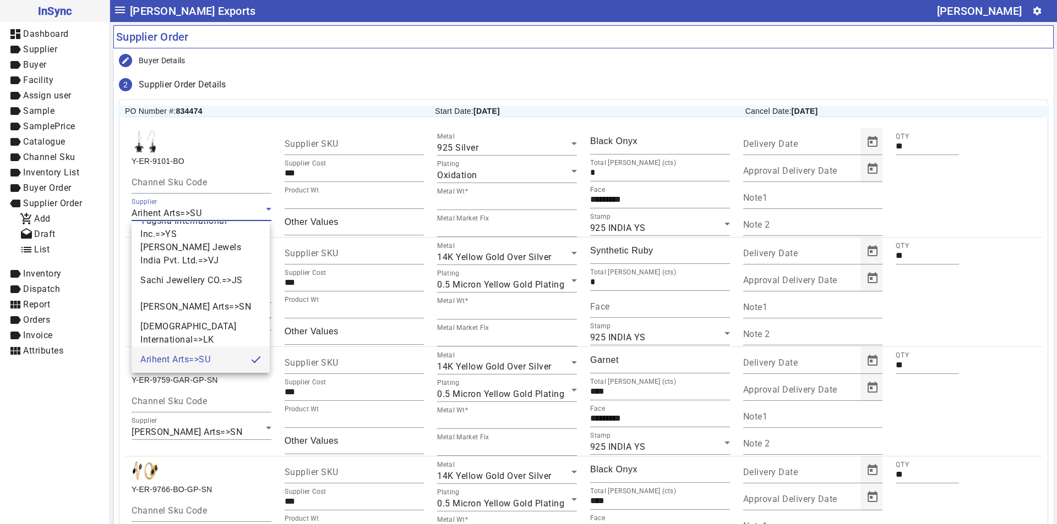
click at [239, 209] on div at bounding box center [528, 262] width 1057 height 524
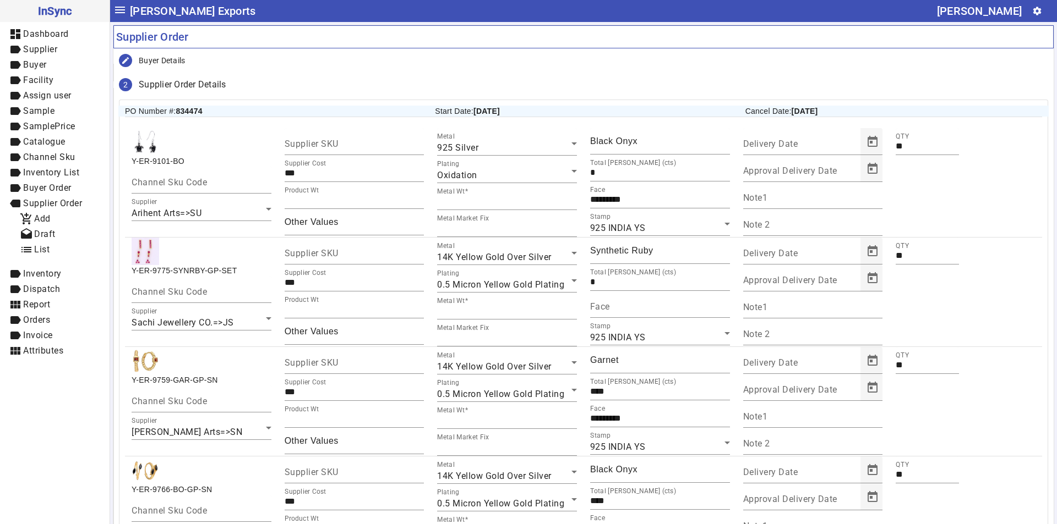
click at [930, 220] on div "QTY **" at bounding box center [927, 182] width 76 height 109
click at [930, 221] on div "QTY **" at bounding box center [927, 182] width 76 height 109
click at [193, 325] on span "Sachi Jewellery CO.=>JS" at bounding box center [183, 323] width 102 height 10
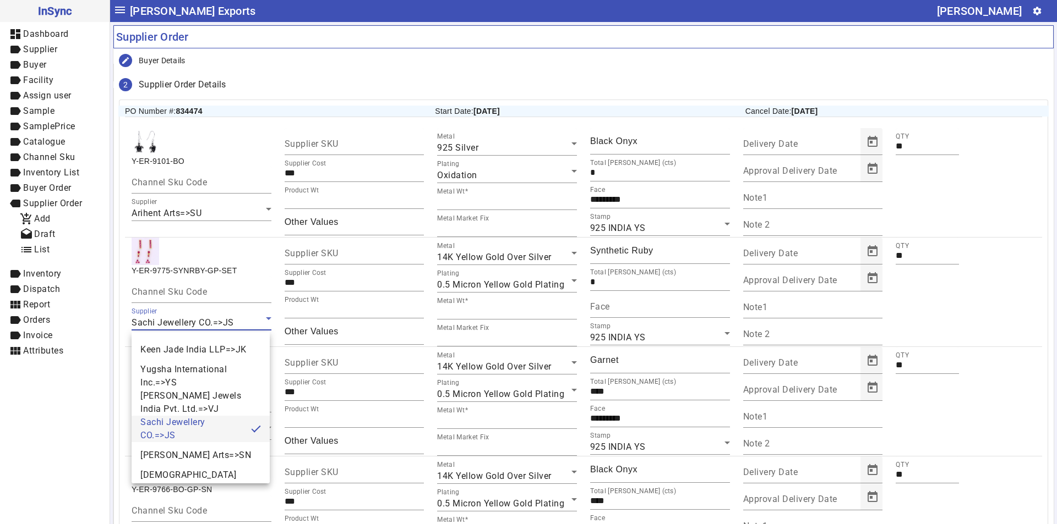
click at [920, 298] on div at bounding box center [528, 262] width 1057 height 524
click at [920, 298] on div "QTY **" at bounding box center [927, 292] width 76 height 109
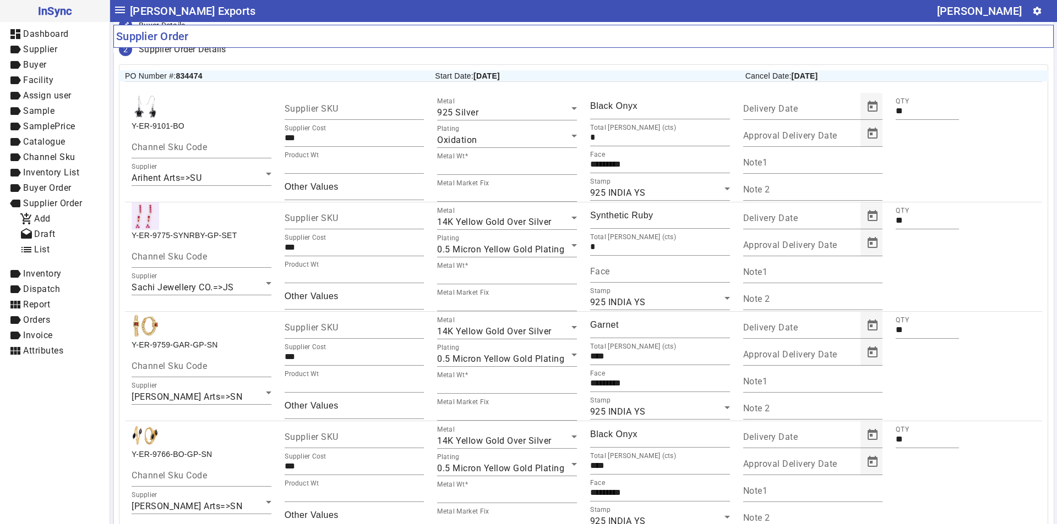
scroll to position [55, 0]
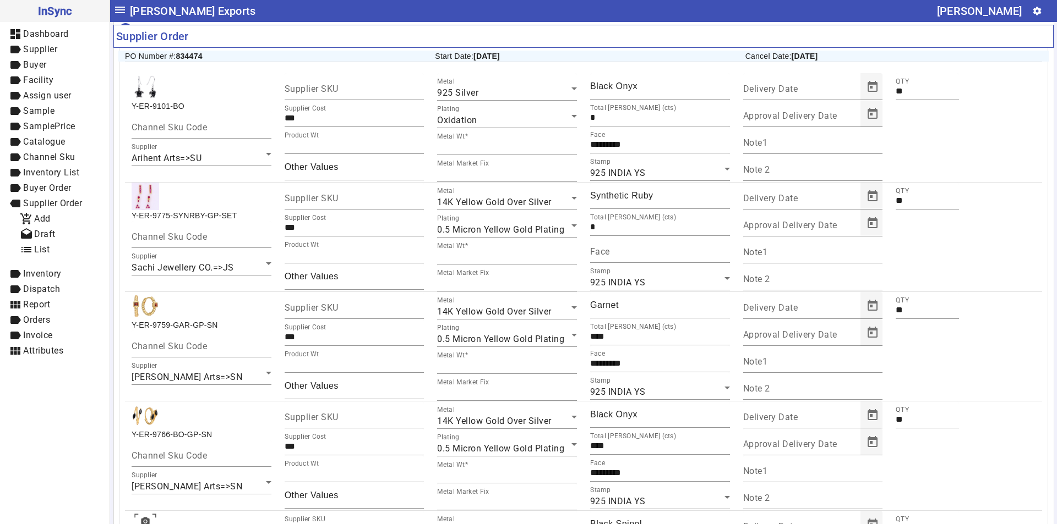
click at [195, 323] on div "Y-ER-9759-GAR-GP-SN Channel Sku Code Supplier [PERSON_NAME] Arts=>SN" at bounding box center [201, 346] width 153 height 109
click at [195, 324] on div "Y-ER-9759-GAR-GP-SN Channel Sku Code Supplier [PERSON_NAME] Arts=>SN" at bounding box center [201, 346] width 153 height 109
drag, startPoint x: 191, startPoint y: 265, endPoint x: 132, endPoint y: 269, distance: 59.0
click at [132, 269] on div "Sachi Jewellery CO.=>JS" at bounding box center [199, 267] width 134 height 13
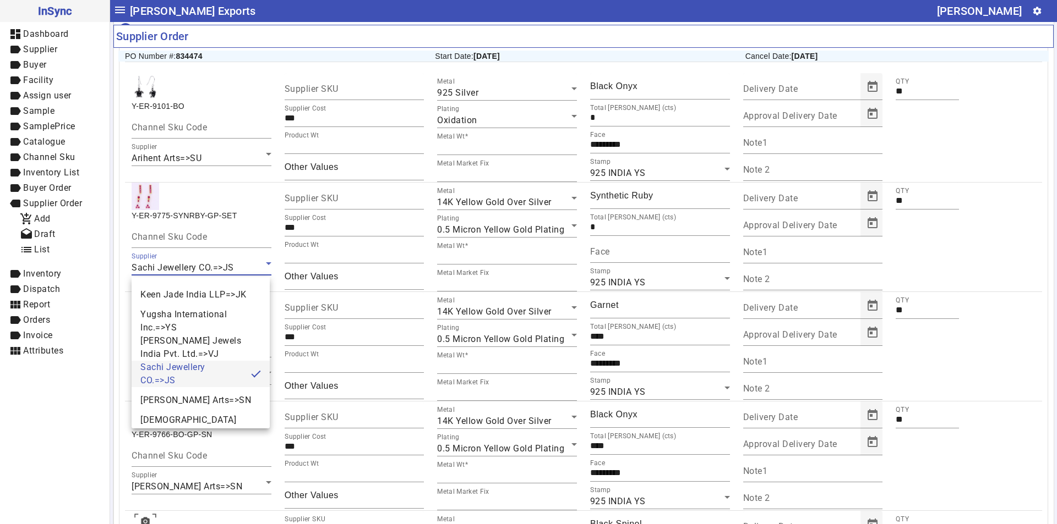
click at [105, 398] on div at bounding box center [528, 262] width 1057 height 524
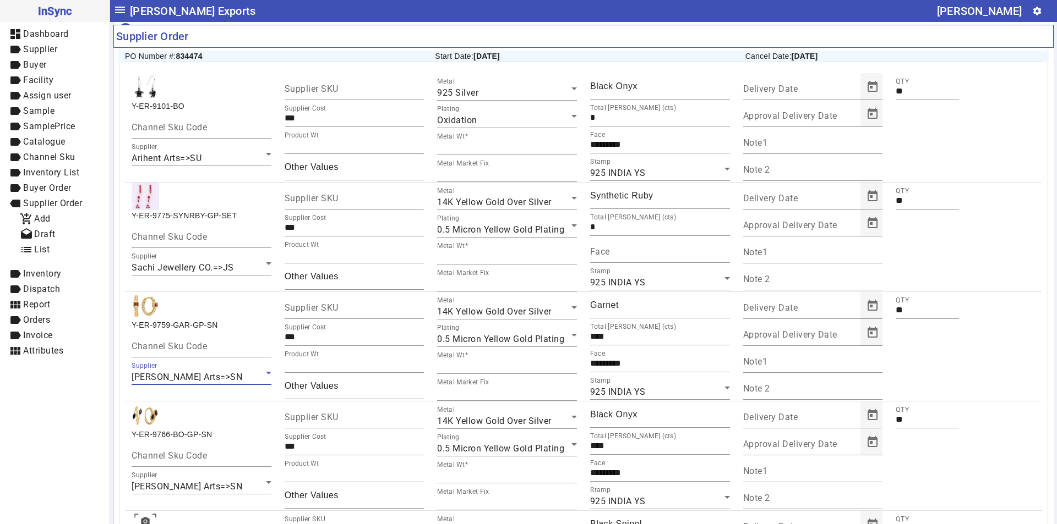
drag, startPoint x: 223, startPoint y: 381, endPoint x: 172, endPoint y: 385, distance: 51.3
click at [172, 384] on div "[PERSON_NAME] Arts=>SN" at bounding box center [199, 377] width 134 height 13
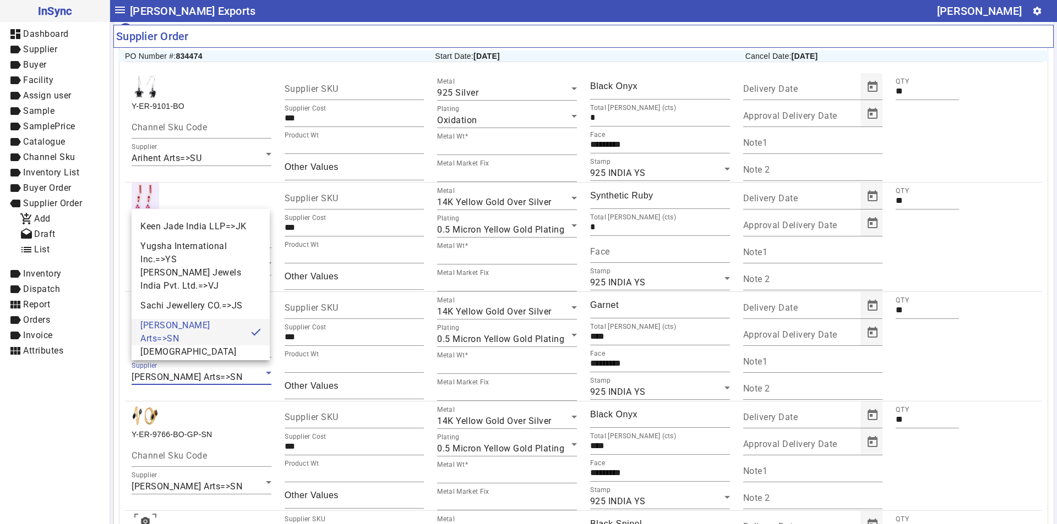
click at [926, 372] on div at bounding box center [528, 262] width 1057 height 524
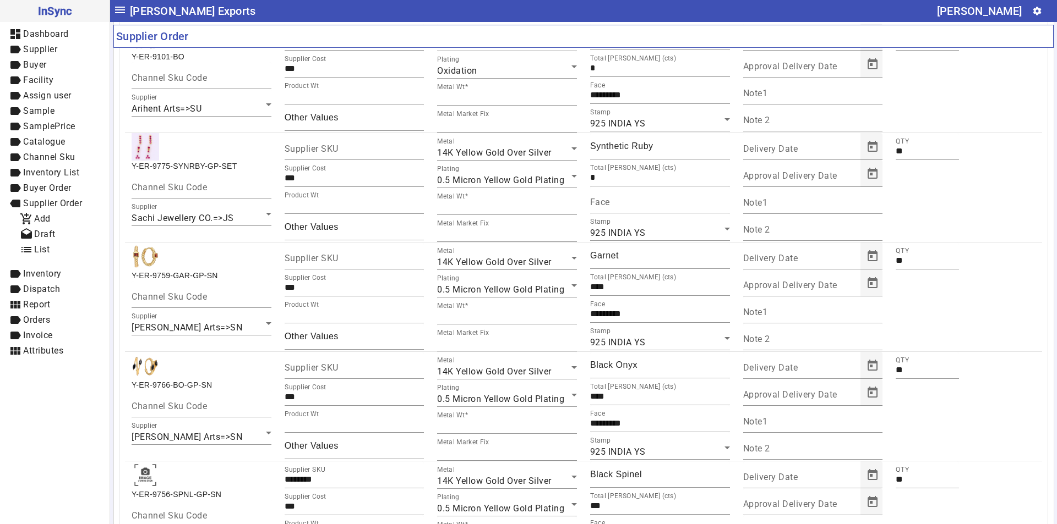
scroll to position [165, 0]
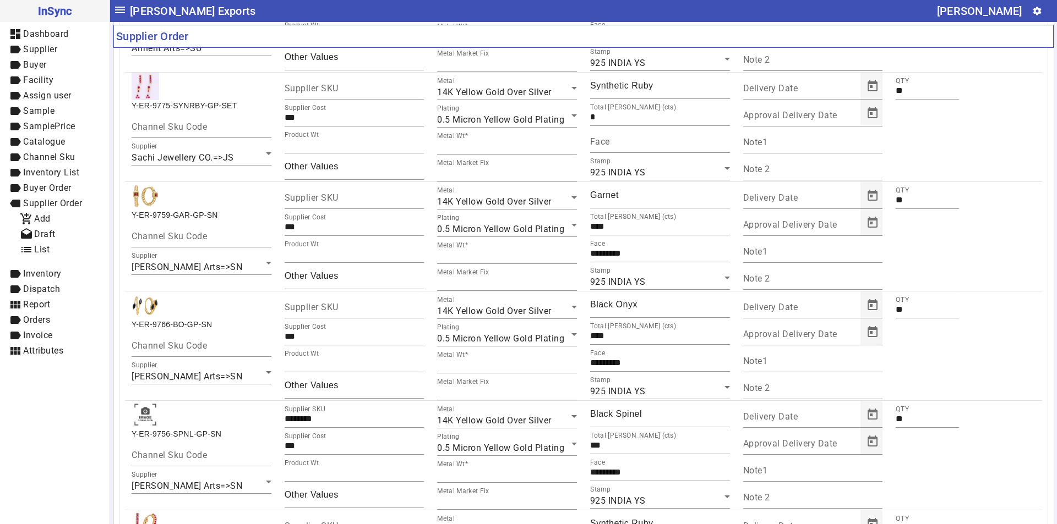
click at [909, 260] on div "QTY **" at bounding box center [927, 236] width 76 height 109
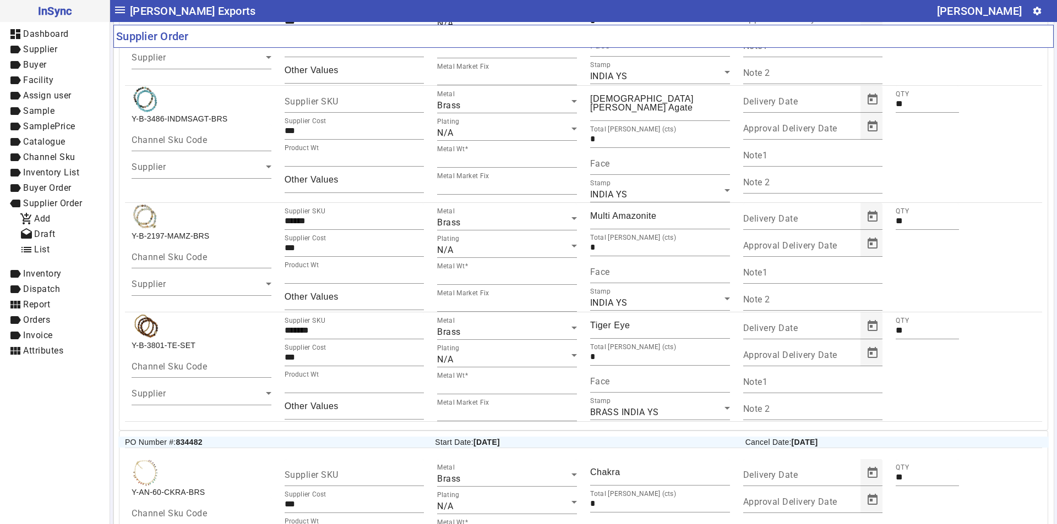
scroll to position [1321, 0]
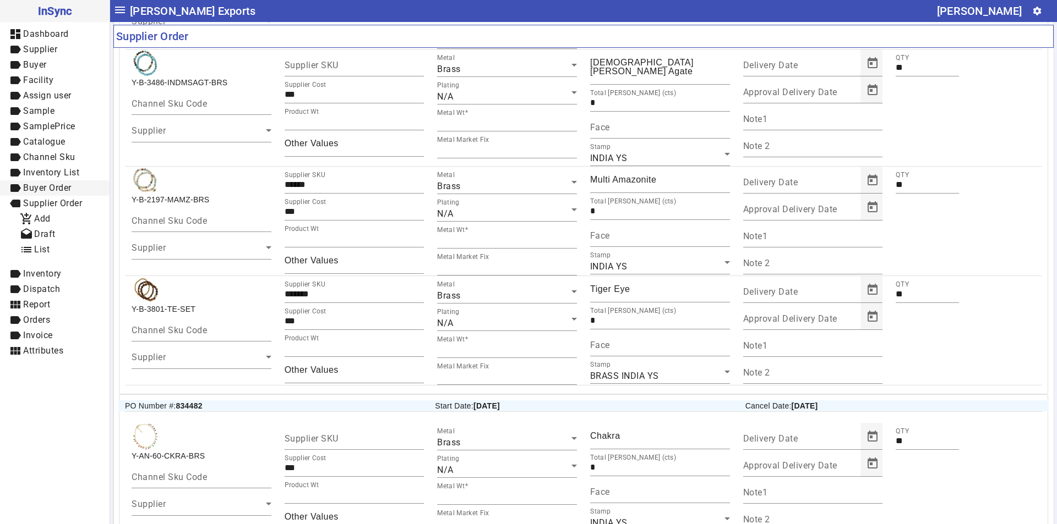
click at [40, 187] on span "Buyer Order" at bounding box center [47, 188] width 48 height 10
click at [51, 216] on span "list List" at bounding box center [60, 219] width 81 height 14
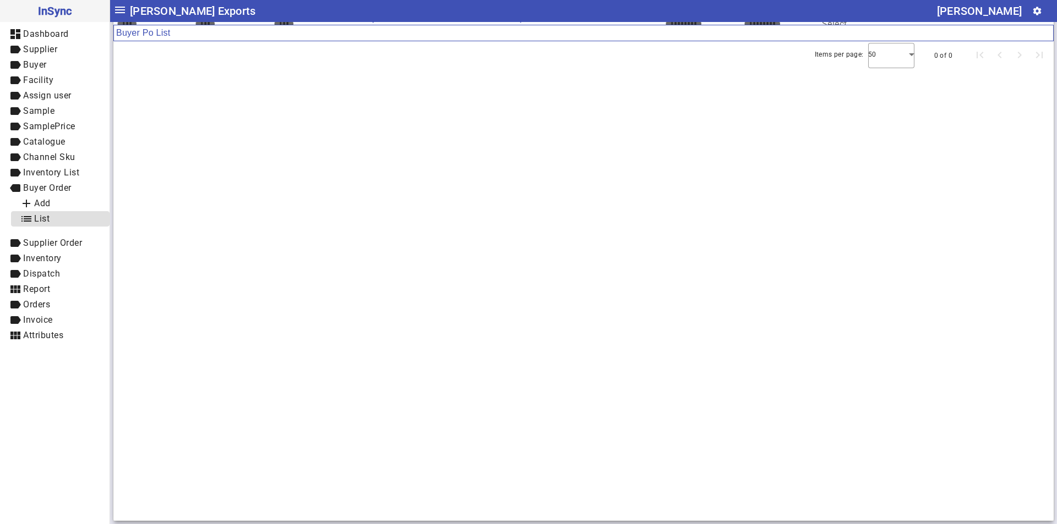
scroll to position [45, 0]
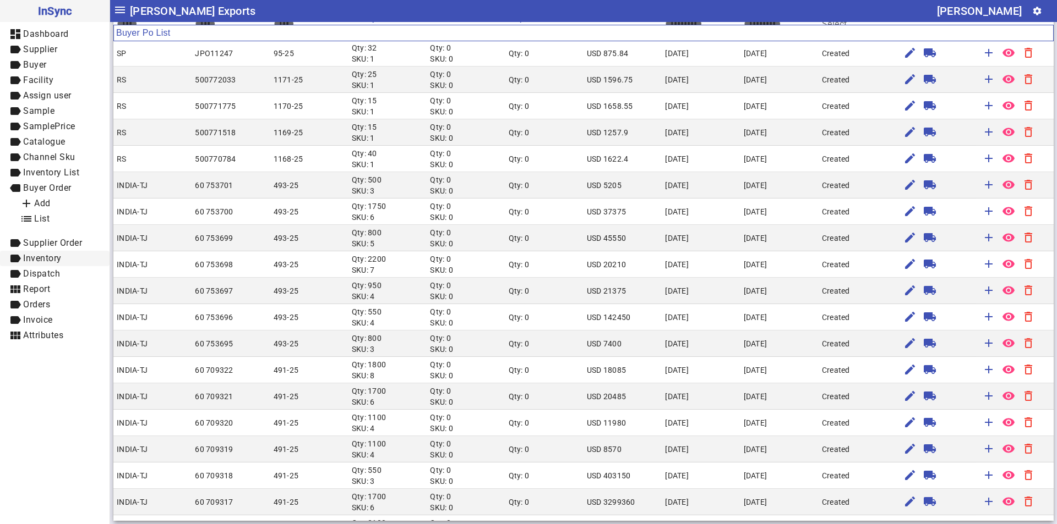
click at [53, 259] on span "Inventory" at bounding box center [42, 258] width 39 height 10
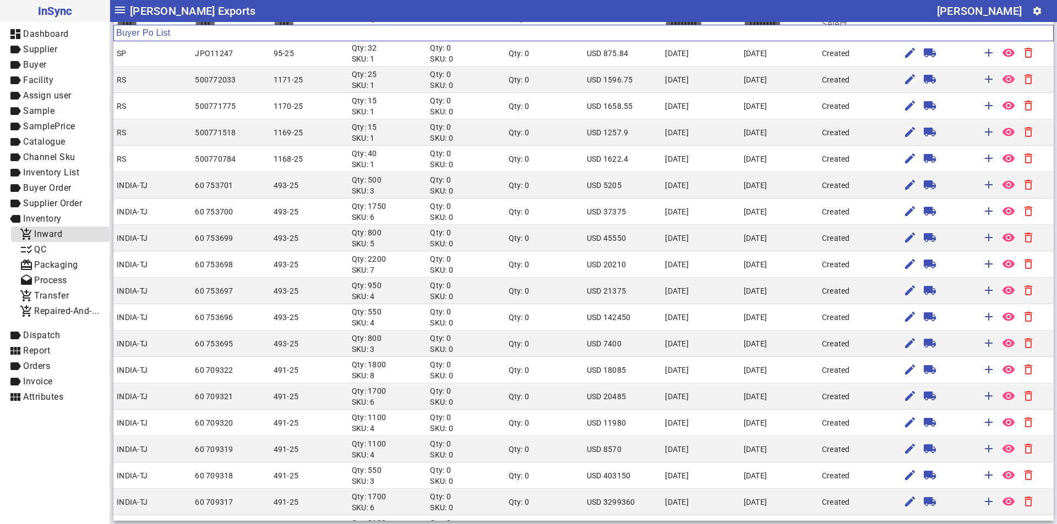
click at [44, 238] on span "Inward" at bounding box center [48, 234] width 28 height 10
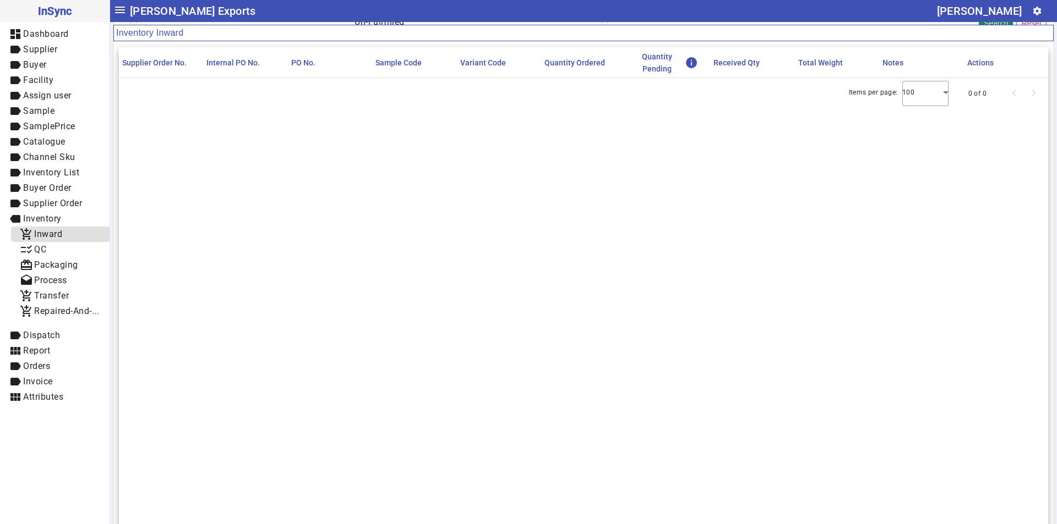
scroll to position [104, 0]
